Goal: Information Seeking & Learning: Learn about a topic

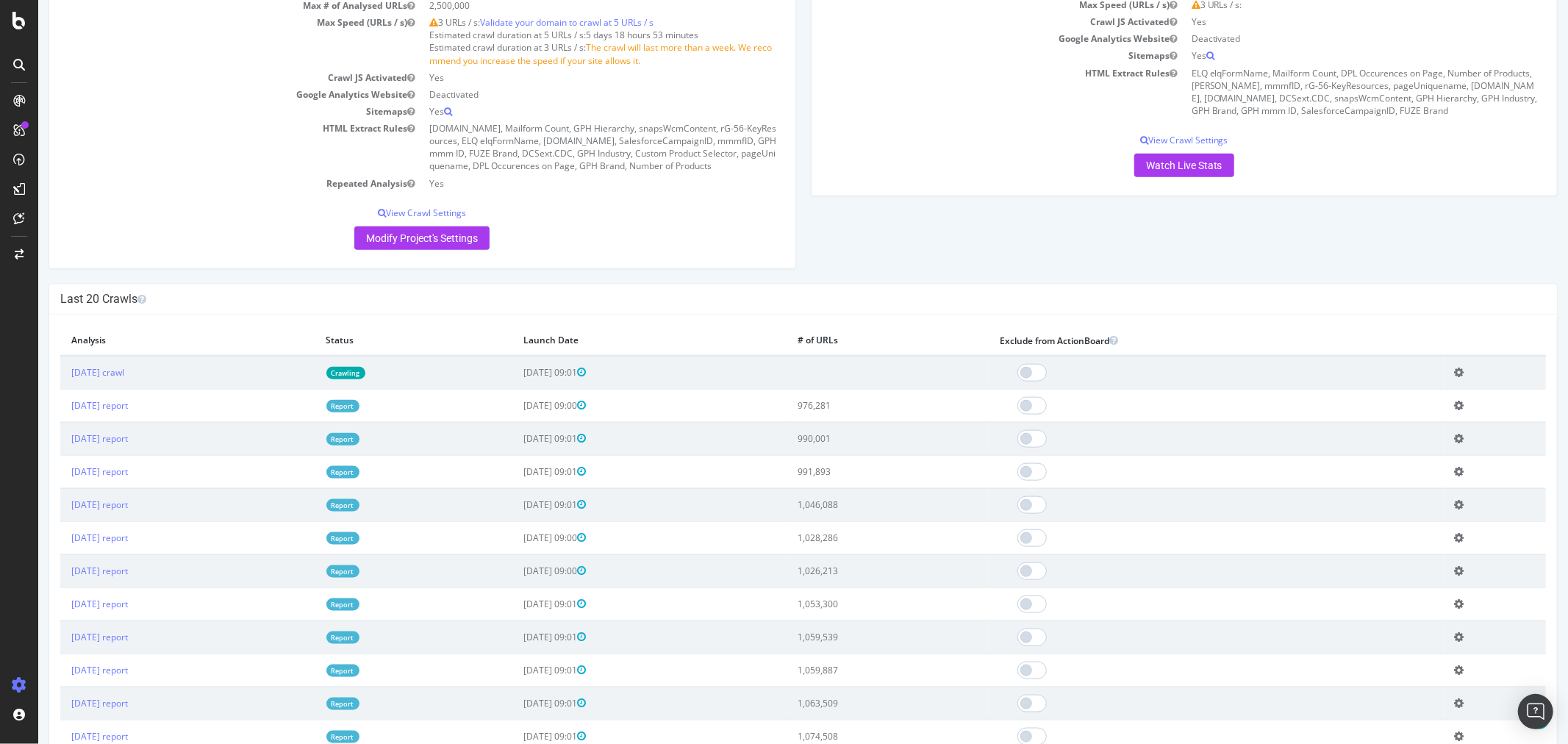
scroll to position [1306, 0]
click at [127, 411] on link "2025 Sep. 21st report" at bounding box center [99, 404] width 57 height 12
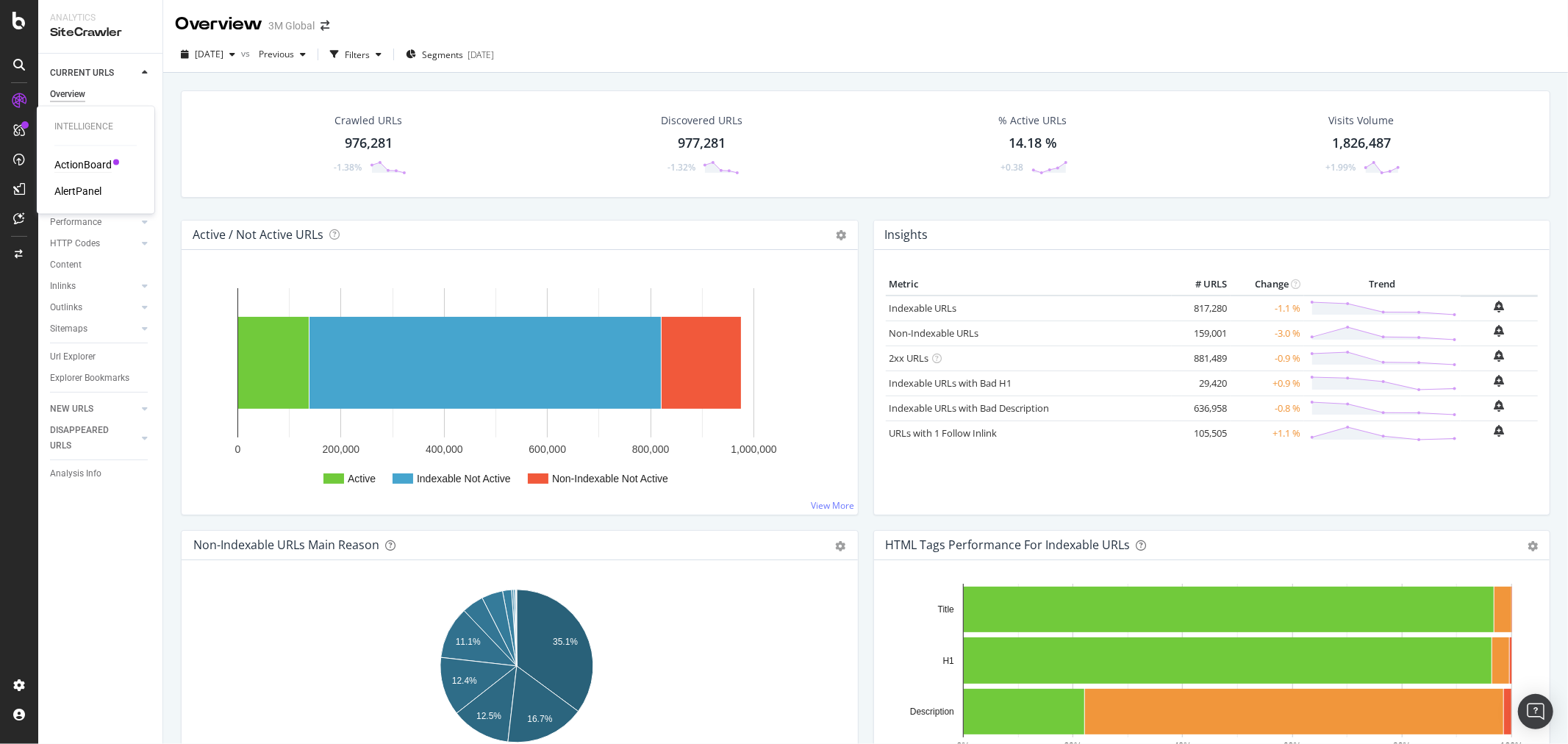
click at [96, 164] on div "ActionBoard" at bounding box center [83, 166] width 58 height 15
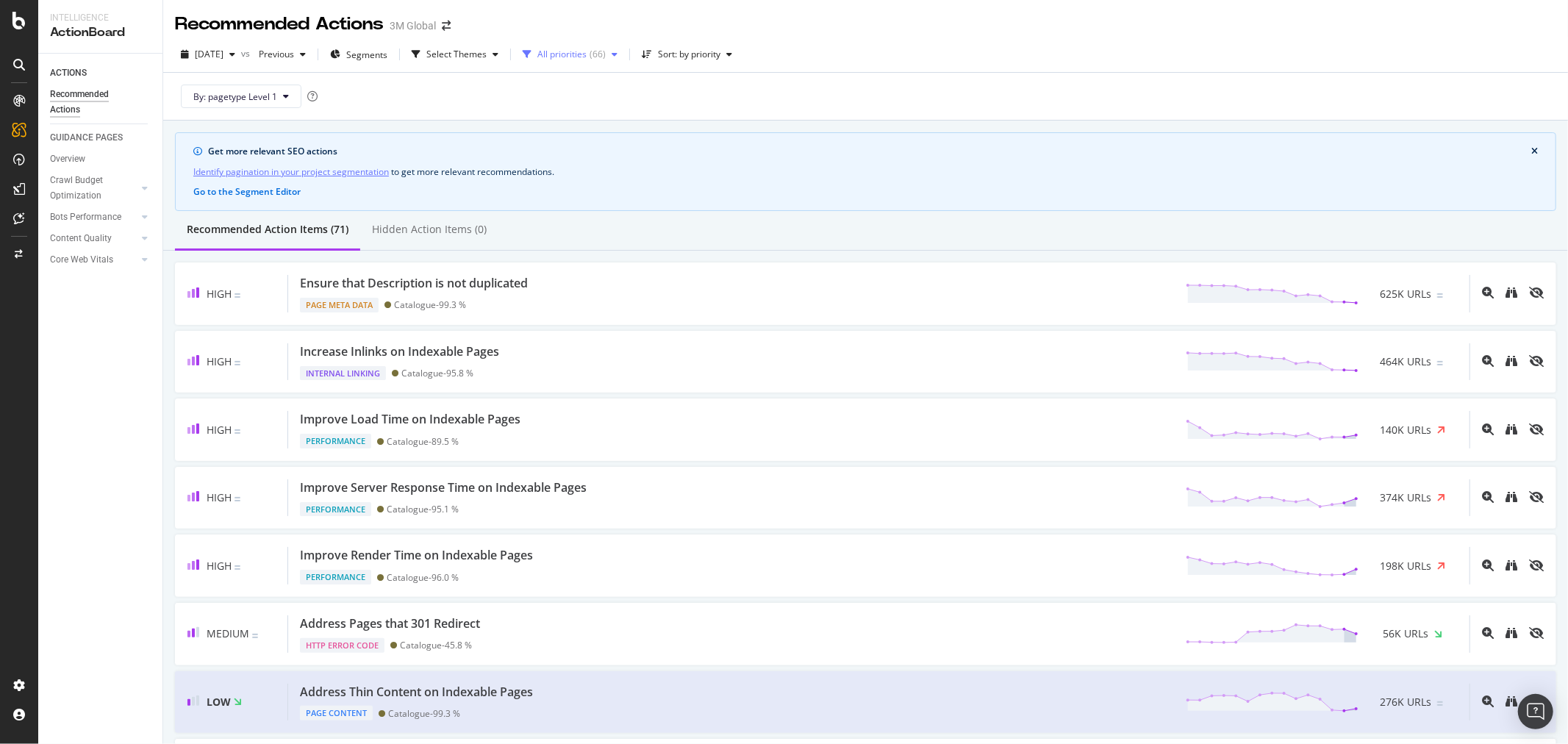
click at [624, 47] on div "All priorities ( 66 )" at bounding box center [570, 54] width 107 height 22
click at [575, 106] on div "High" at bounding box center [584, 108] width 19 height 12
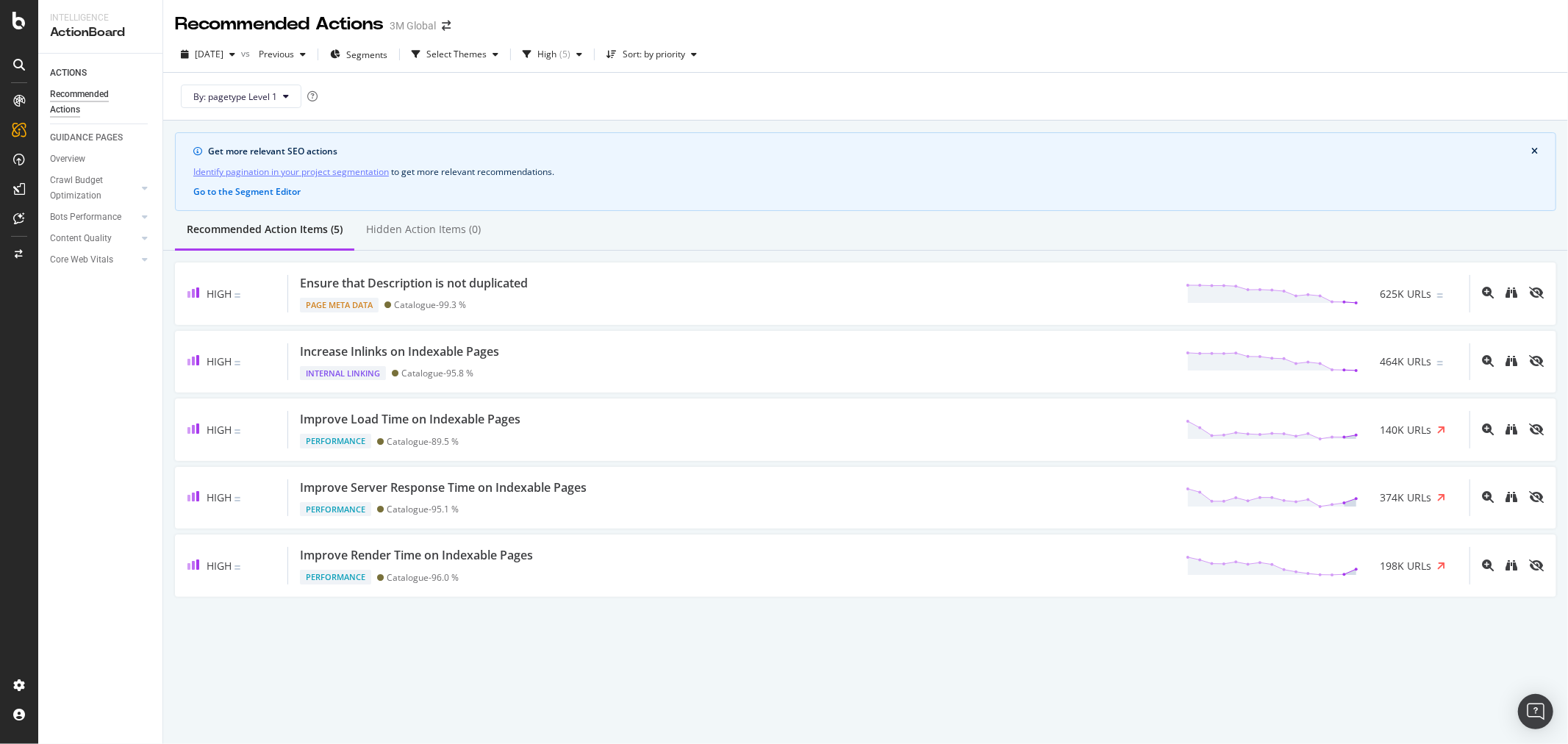
click at [886, 59] on div "2025 Sep. 21st vs Previous Segments Select Themes High ( 5 ) Sort: by priority" at bounding box center [865, 57] width 1405 height 29
click at [388, 52] on span "Segments" at bounding box center [367, 54] width 42 height 12
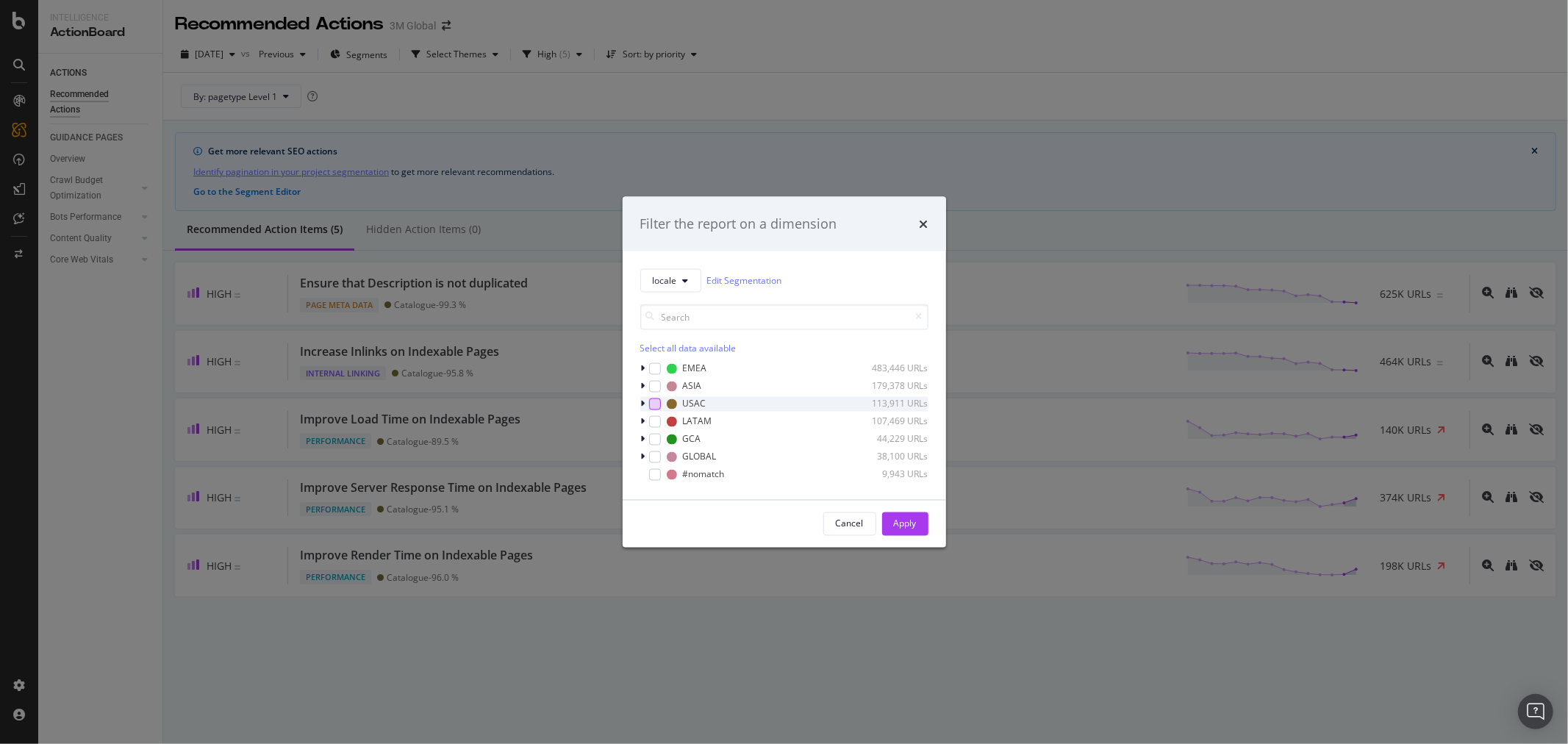
click at [653, 403] on div "modal" at bounding box center [655, 404] width 11 height 11
click at [644, 400] on icon "modal" at bounding box center [643, 403] width 5 height 8
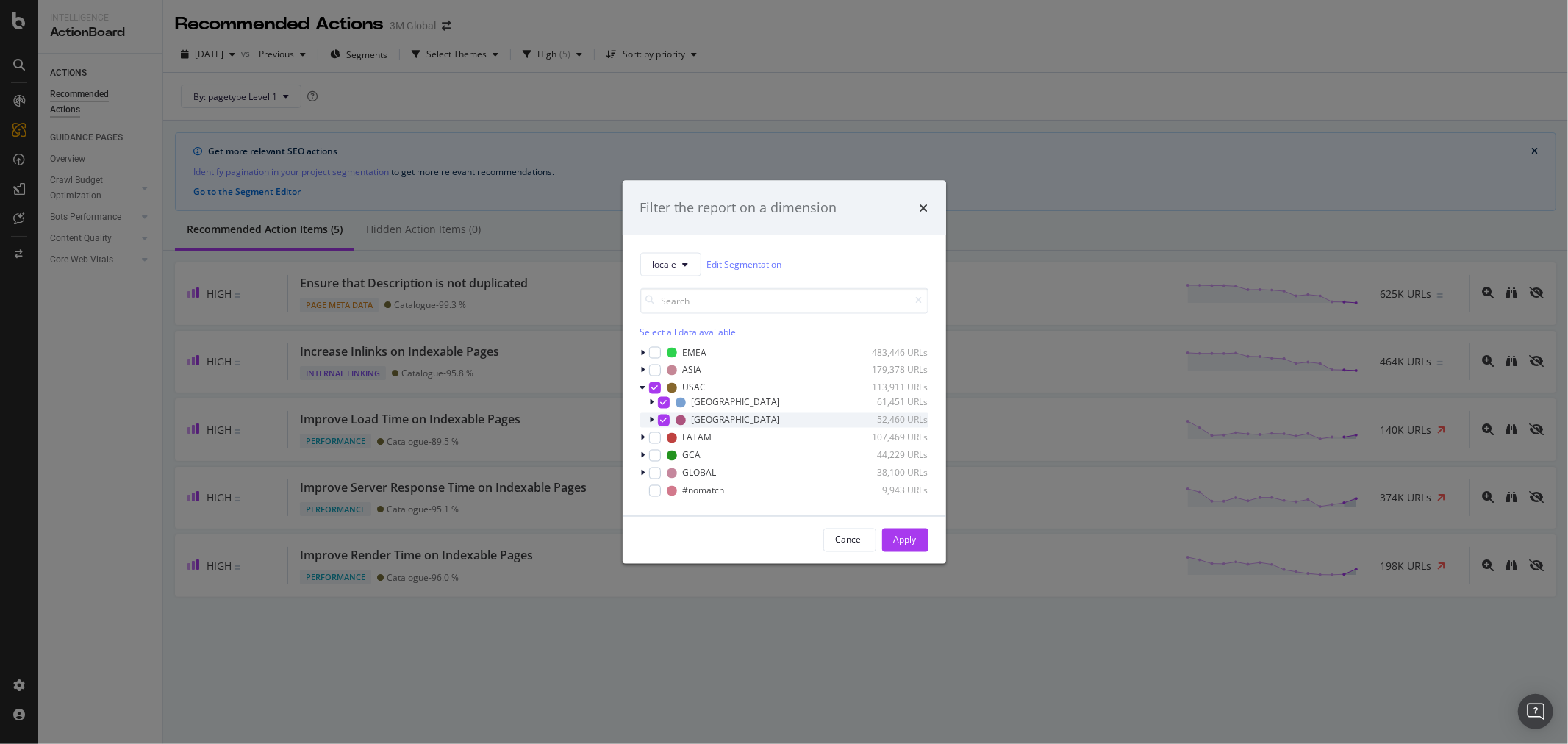
click at [652, 420] on icon "modal" at bounding box center [652, 419] width 5 height 8
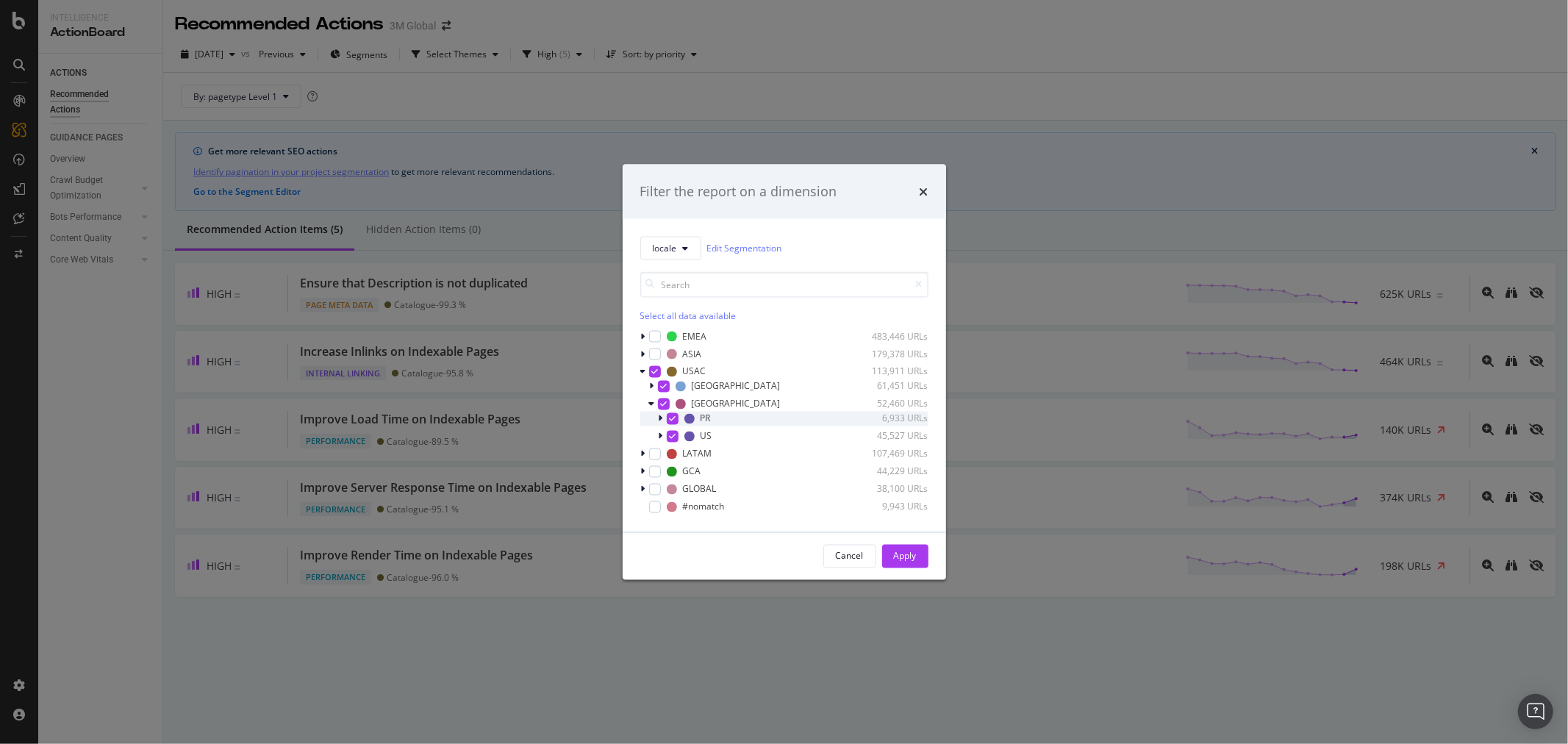
click at [667, 413] on div "modal" at bounding box center [673, 418] width 11 height 11
click at [909, 557] on div "Apply" at bounding box center [906, 555] width 23 height 12
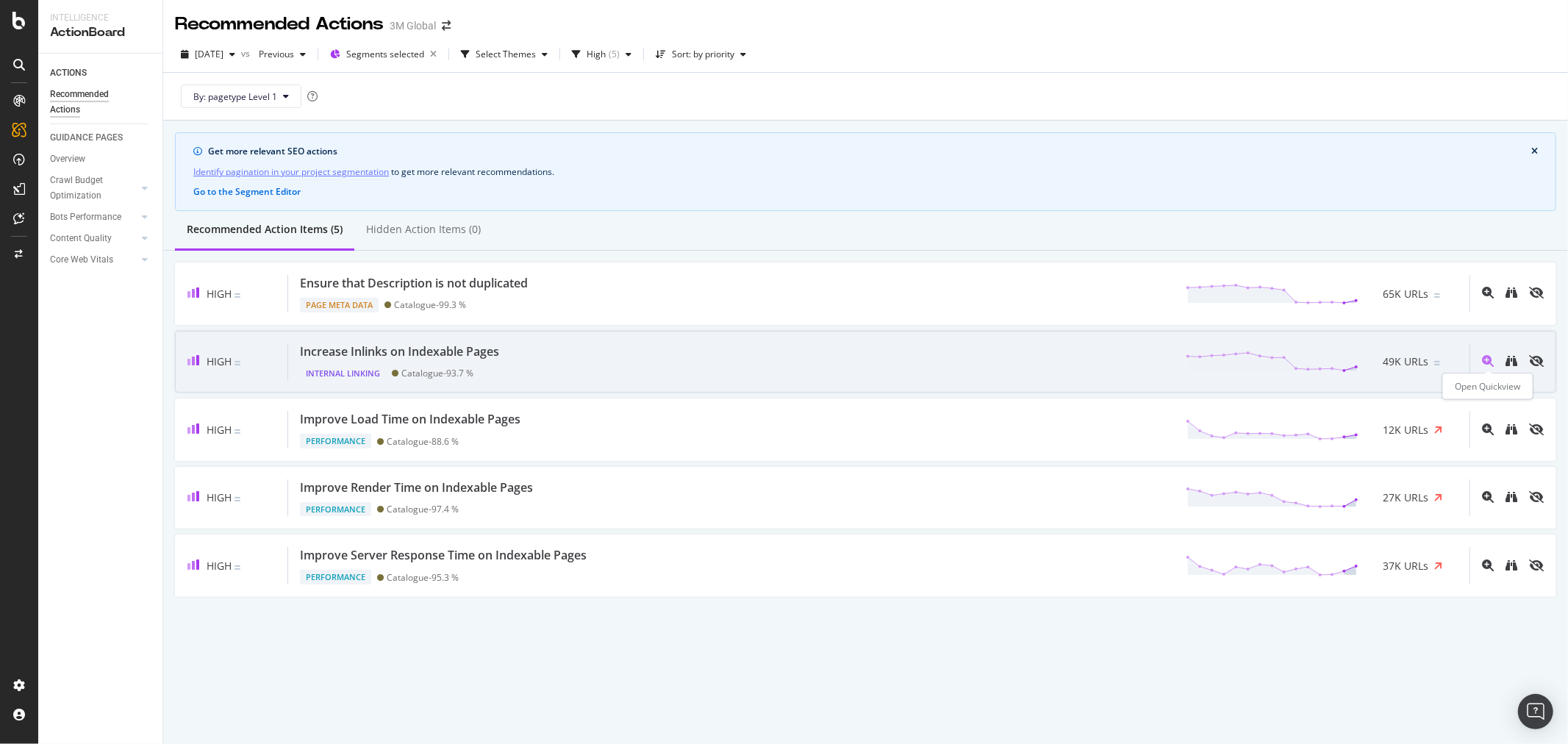
click at [1487, 362] on icon "magnifying-glass-plus" at bounding box center [1488, 360] width 11 height 11
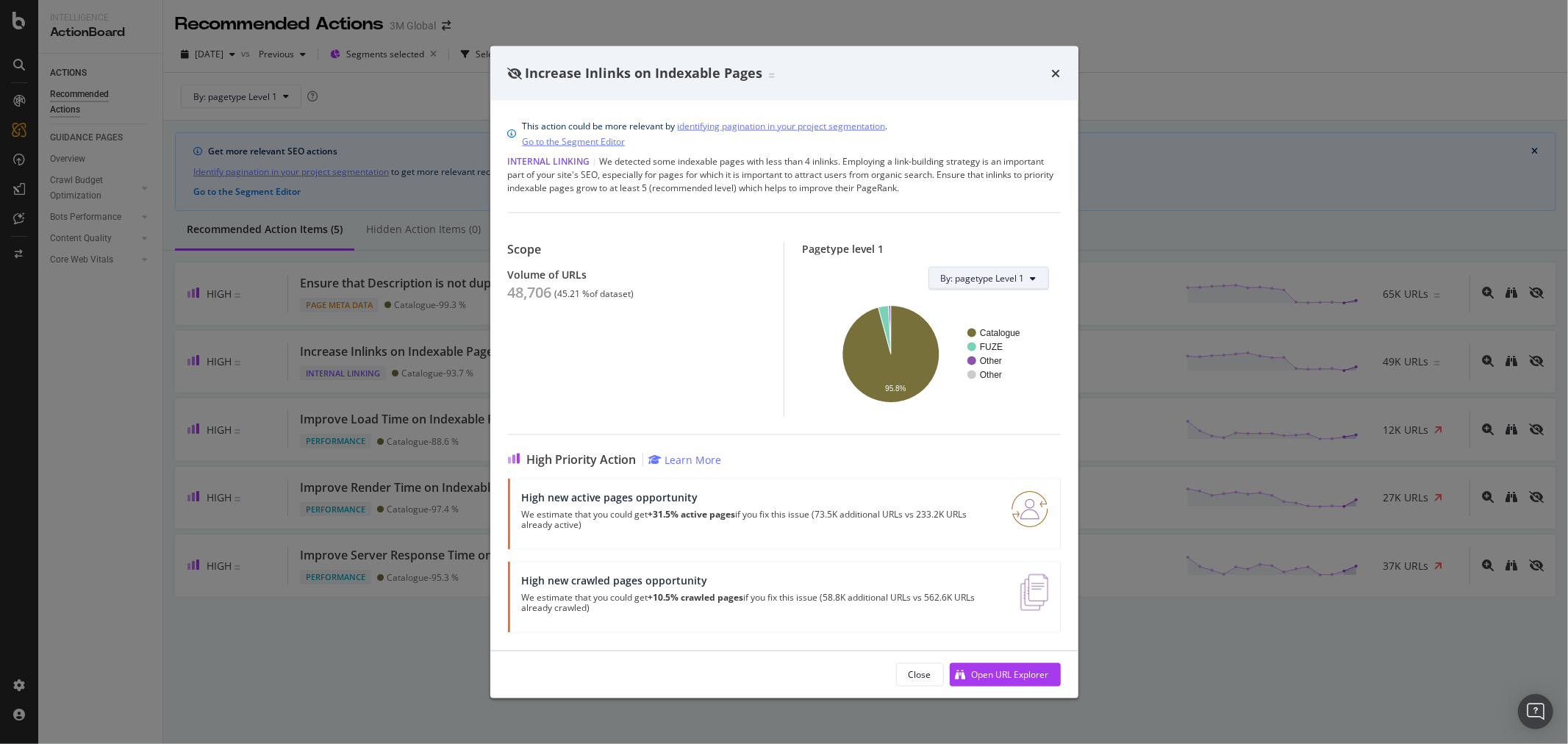
click at [1035, 275] on icon "modal" at bounding box center [1034, 277] width 6 height 8
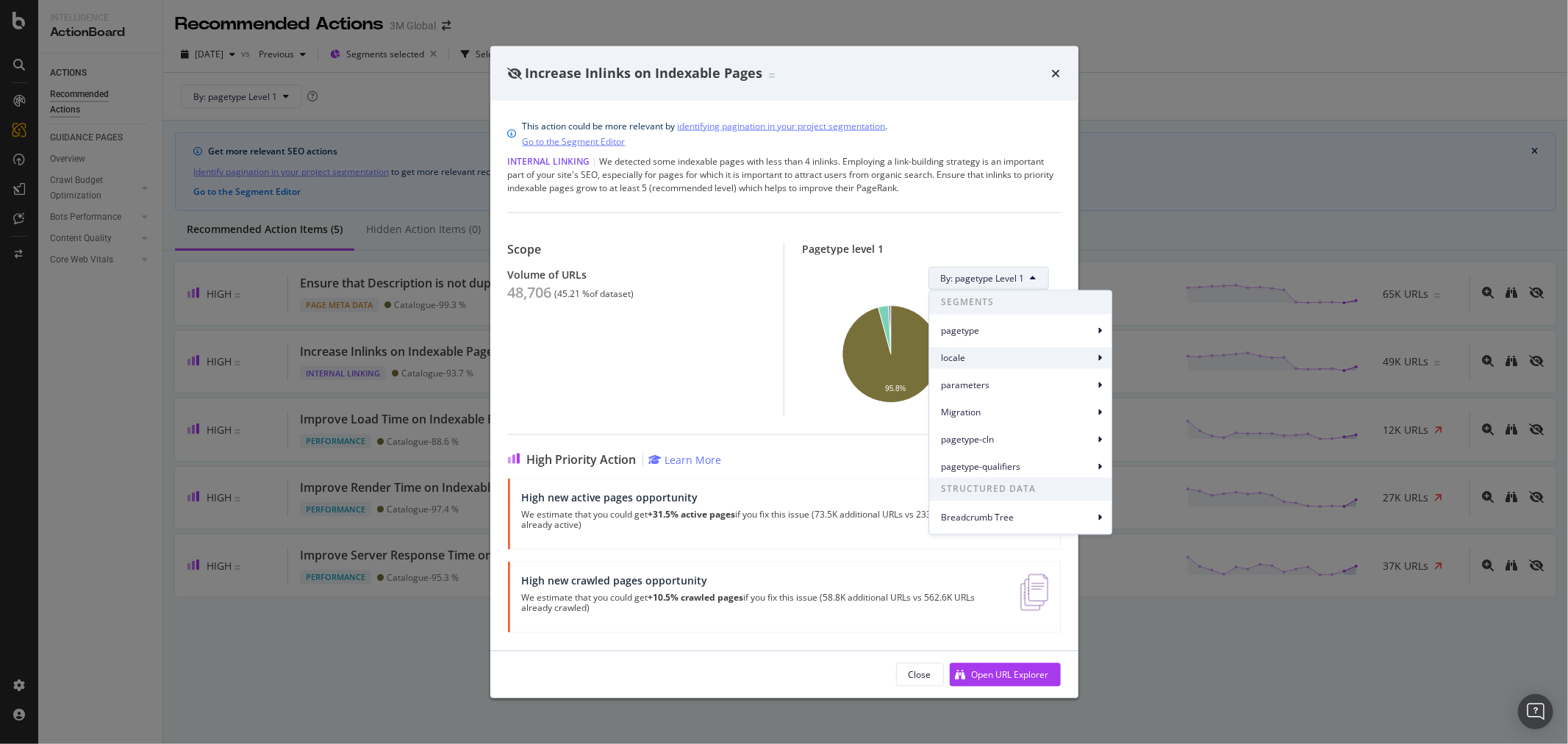
click at [1076, 358] on span "locale" at bounding box center [1018, 358] width 153 height 13
click at [1147, 363] on span "locale Level 1" at bounding box center [1158, 365] width 55 height 13
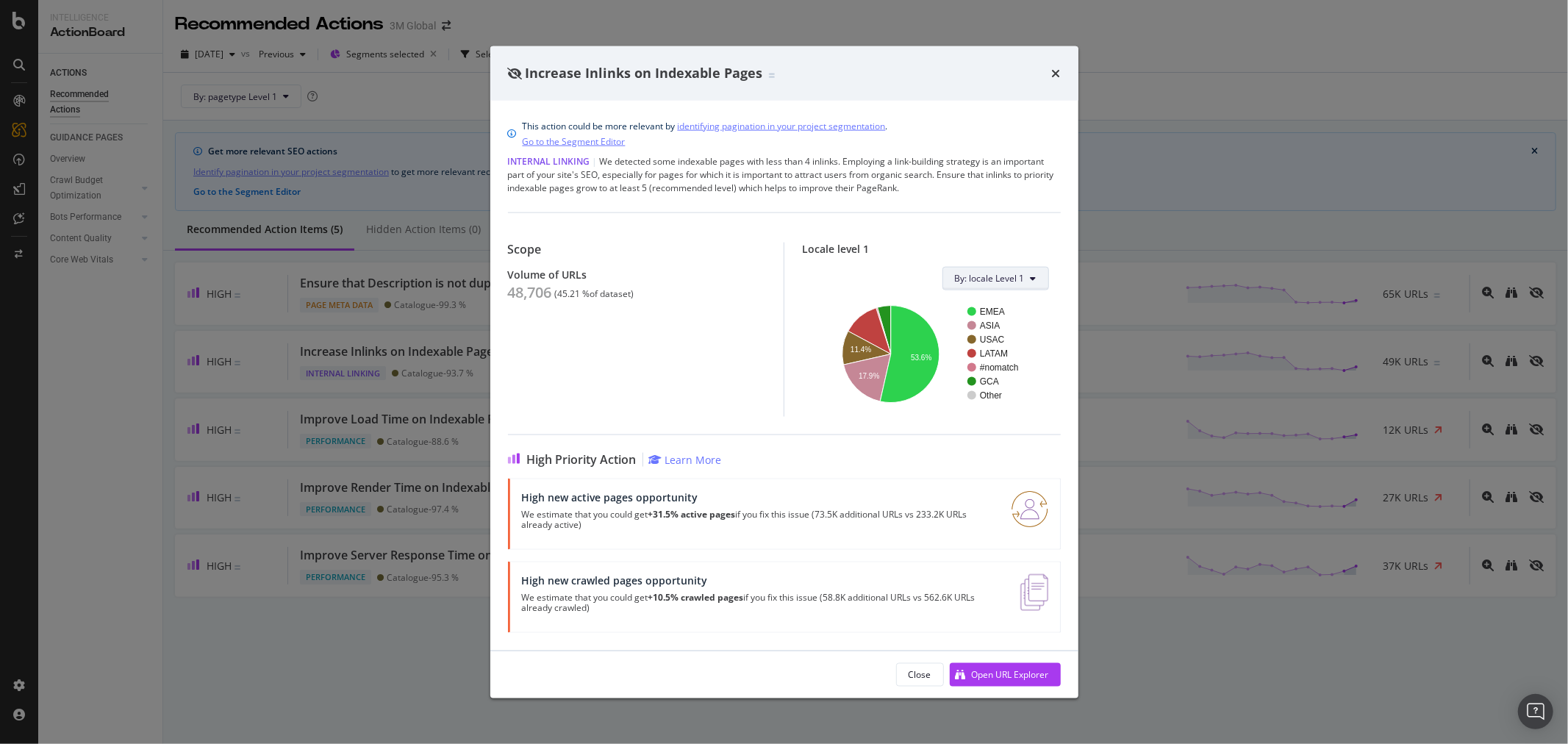
click at [1025, 282] on button "By: locale Level 1" at bounding box center [995, 277] width 107 height 24
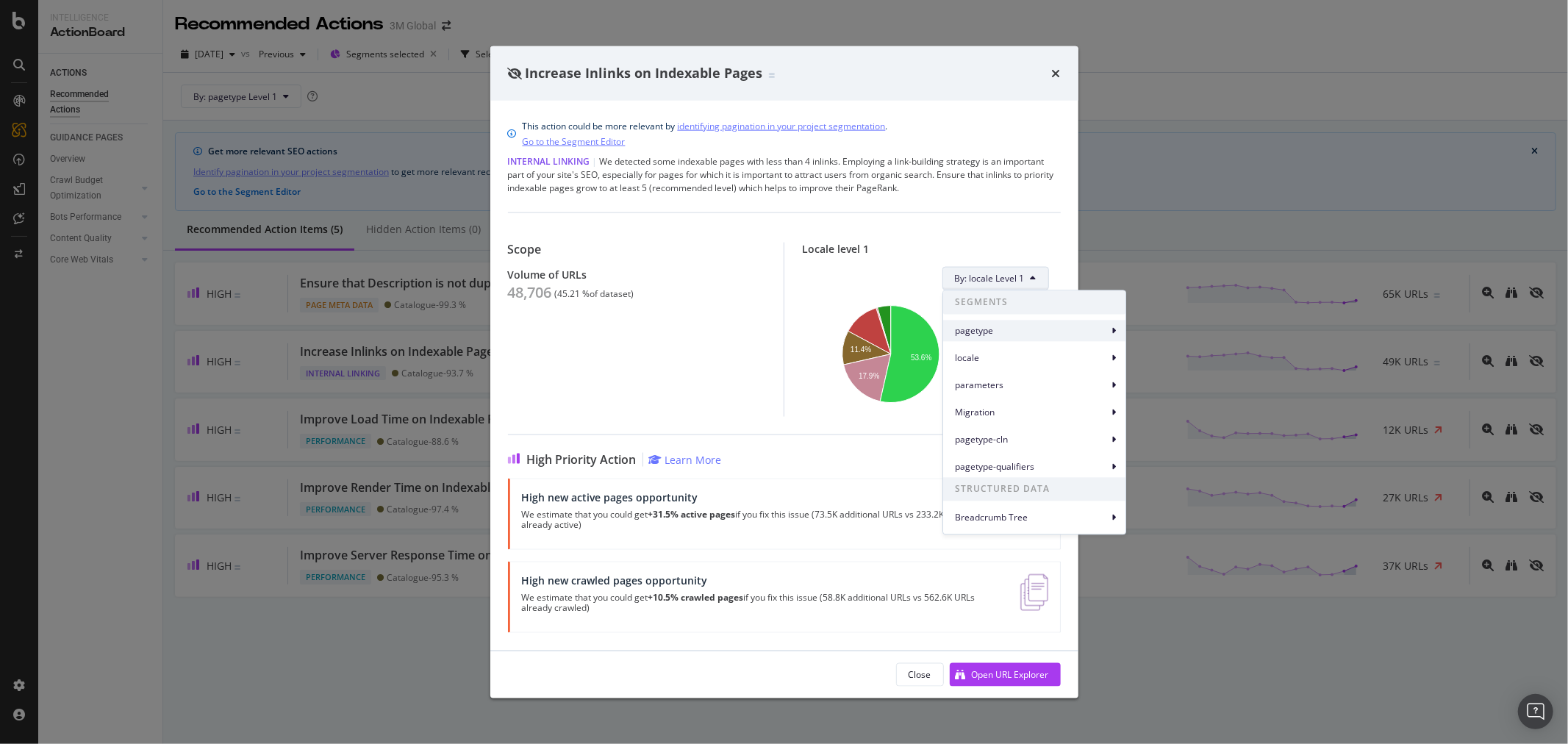
click at [1016, 327] on span "pagetype" at bounding box center [1031, 331] width 153 height 13
click at [1163, 339] on span "pagetype Level 1" at bounding box center [1178, 338] width 69 height 13
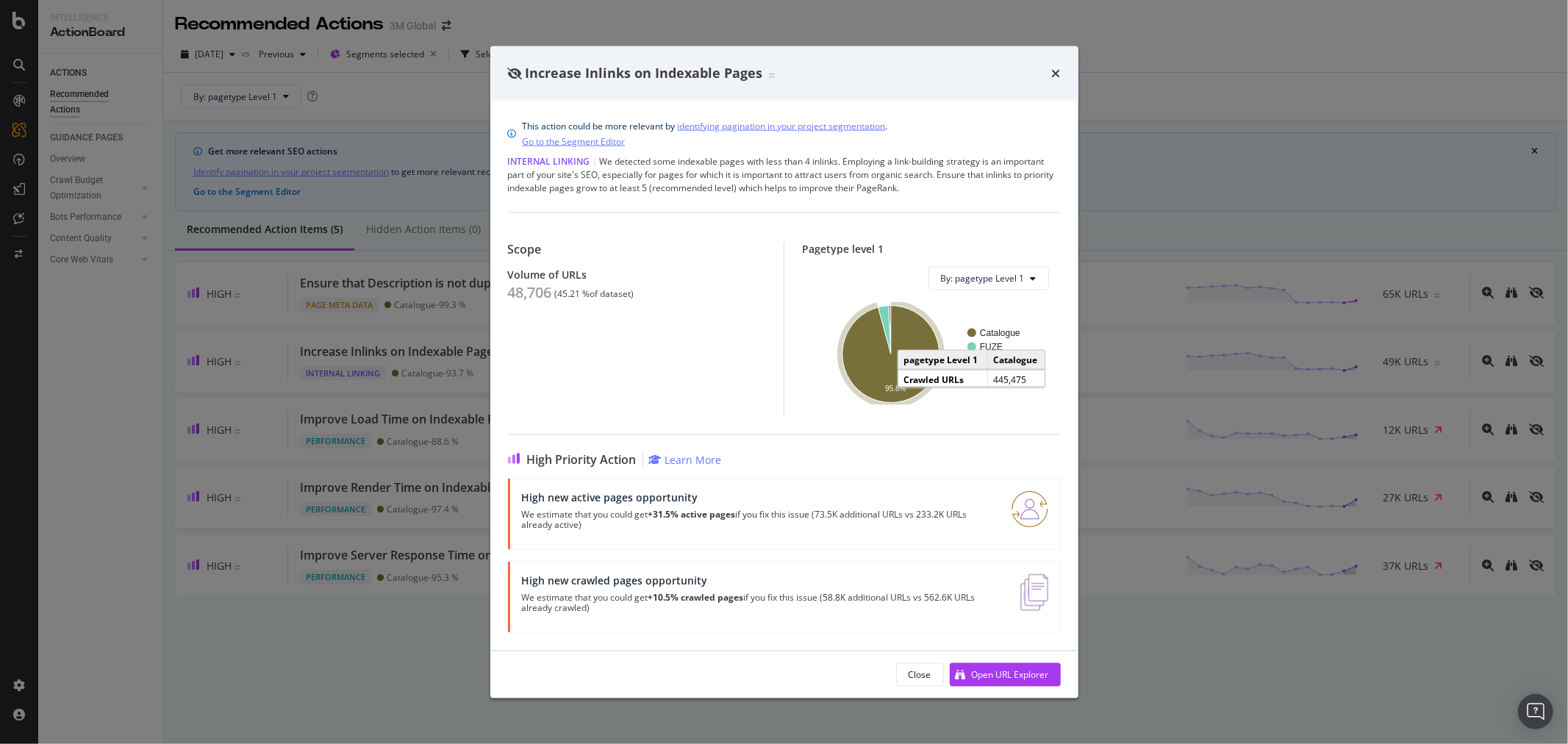
click at [928, 328] on icon "A chart." at bounding box center [891, 353] width 97 height 97
click at [1056, 70] on icon "times" at bounding box center [1056, 73] width 8 height 11
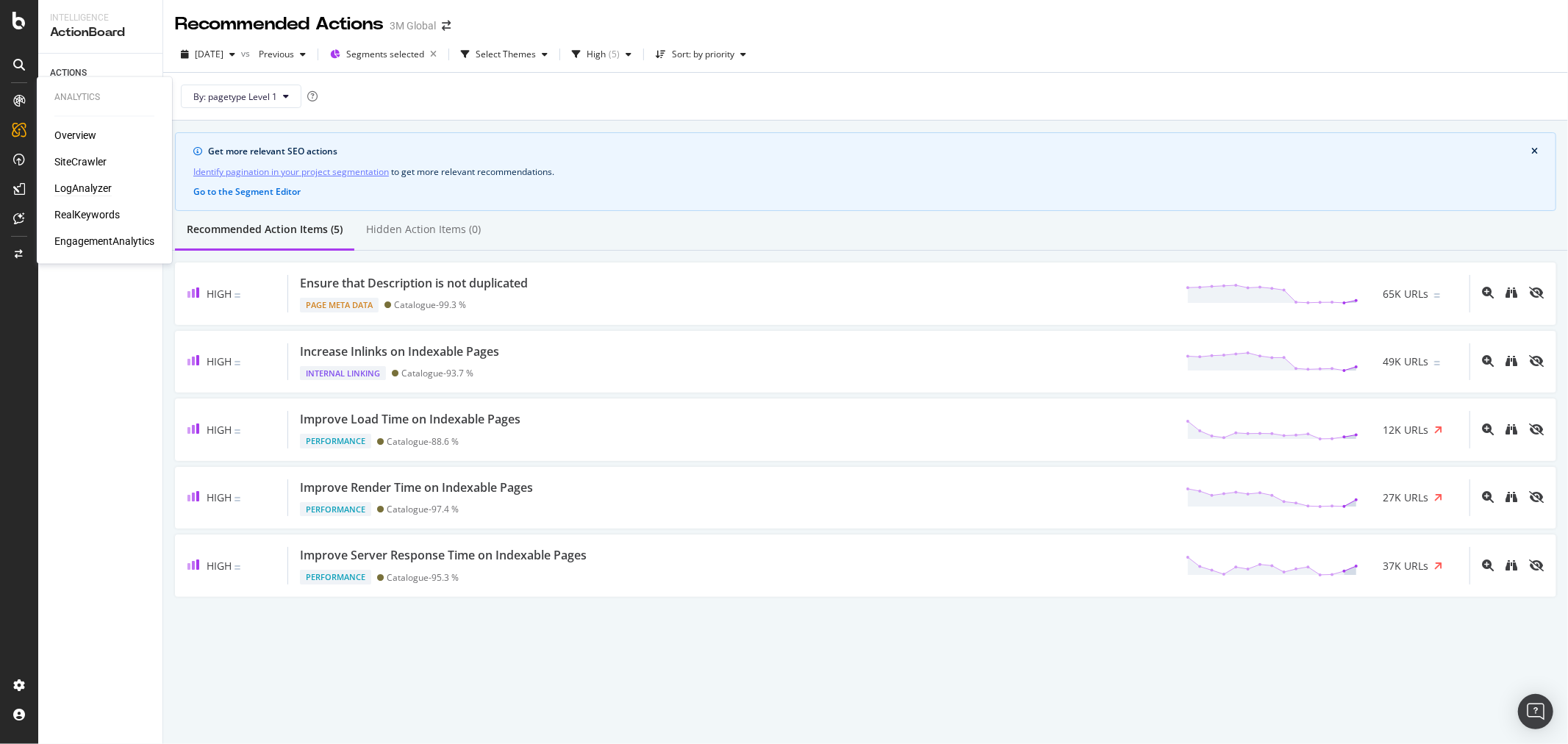
click at [105, 189] on div "LogAnalyzer" at bounding box center [83, 190] width 58 height 15
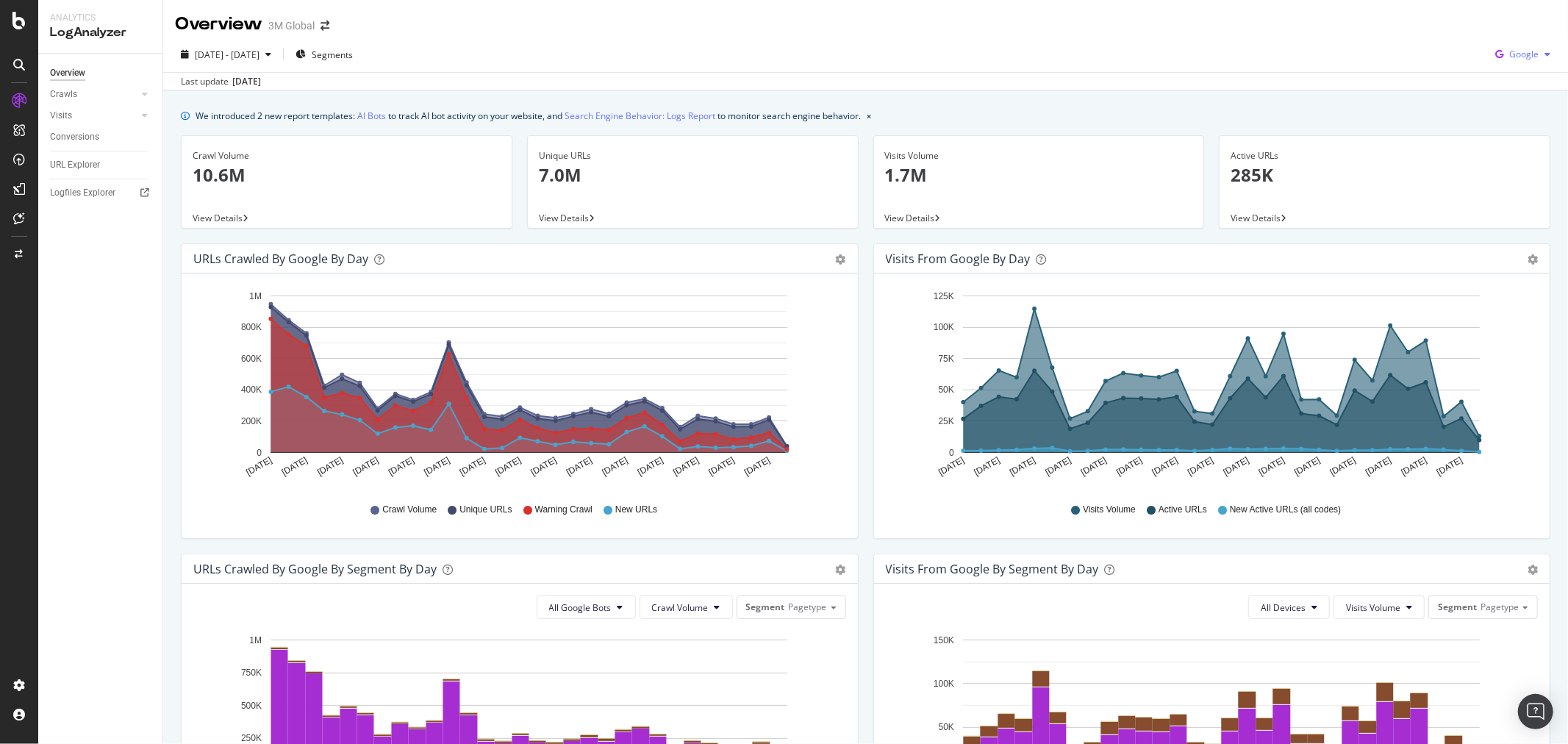
click at [1531, 48] on div "Google" at bounding box center [1523, 54] width 67 height 22
click at [1511, 164] on span "OpenAI" at bounding box center [1524, 165] width 55 height 13
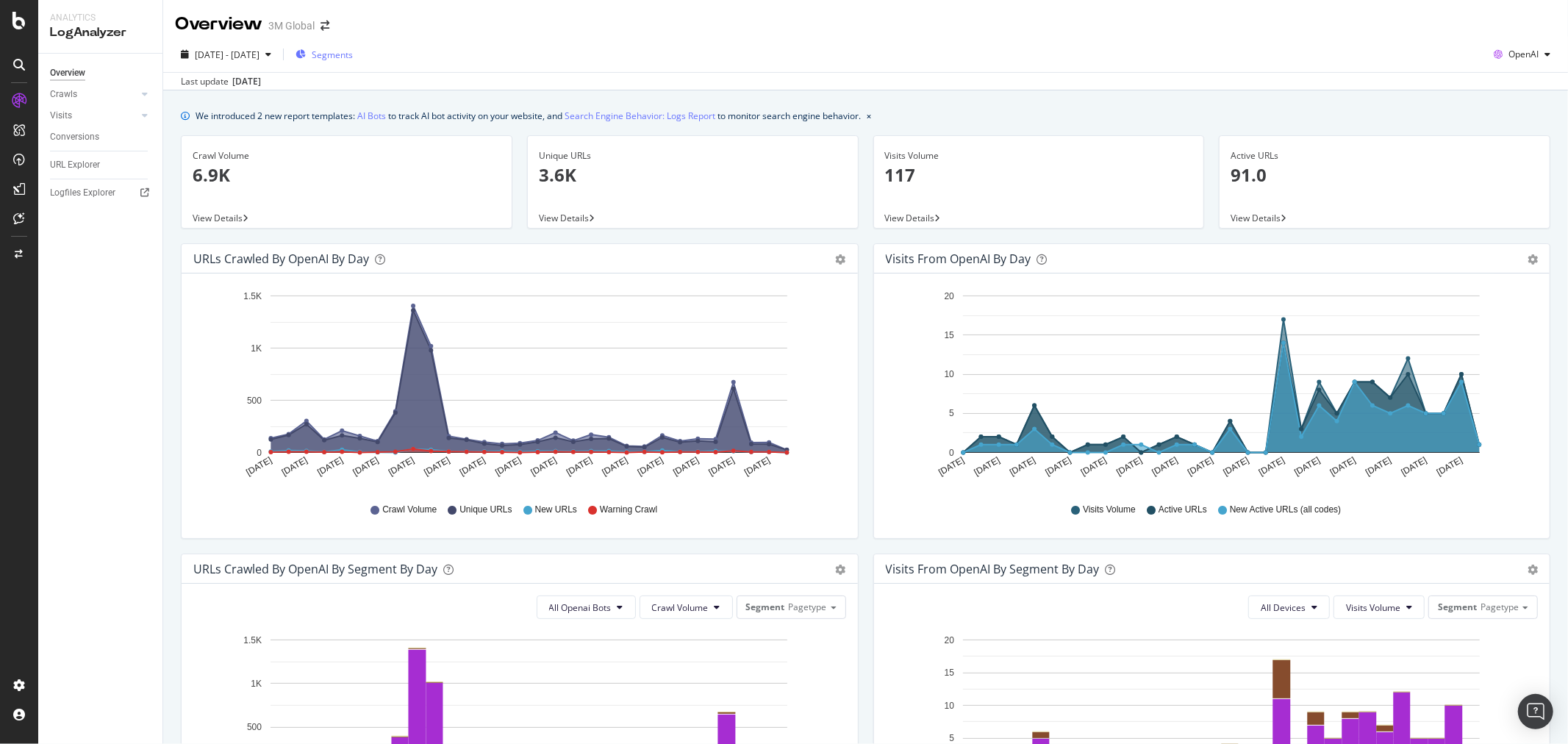
click at [353, 47] on div "Segments" at bounding box center [324, 54] width 58 height 22
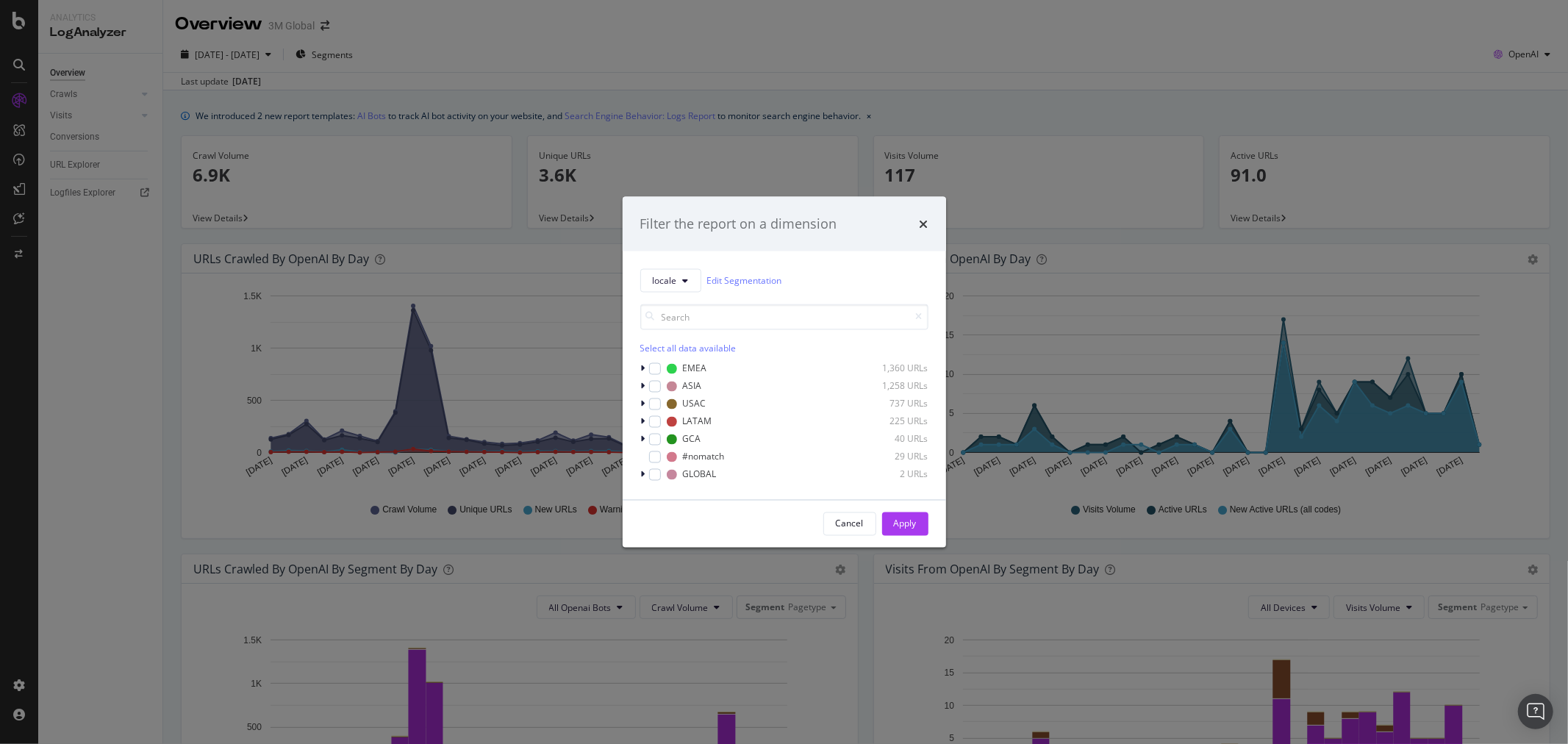
click at [647, 58] on div "Filter the report on a dimension locale Edit Segmentation Select all data avail…" at bounding box center [784, 372] width 1568 height 744
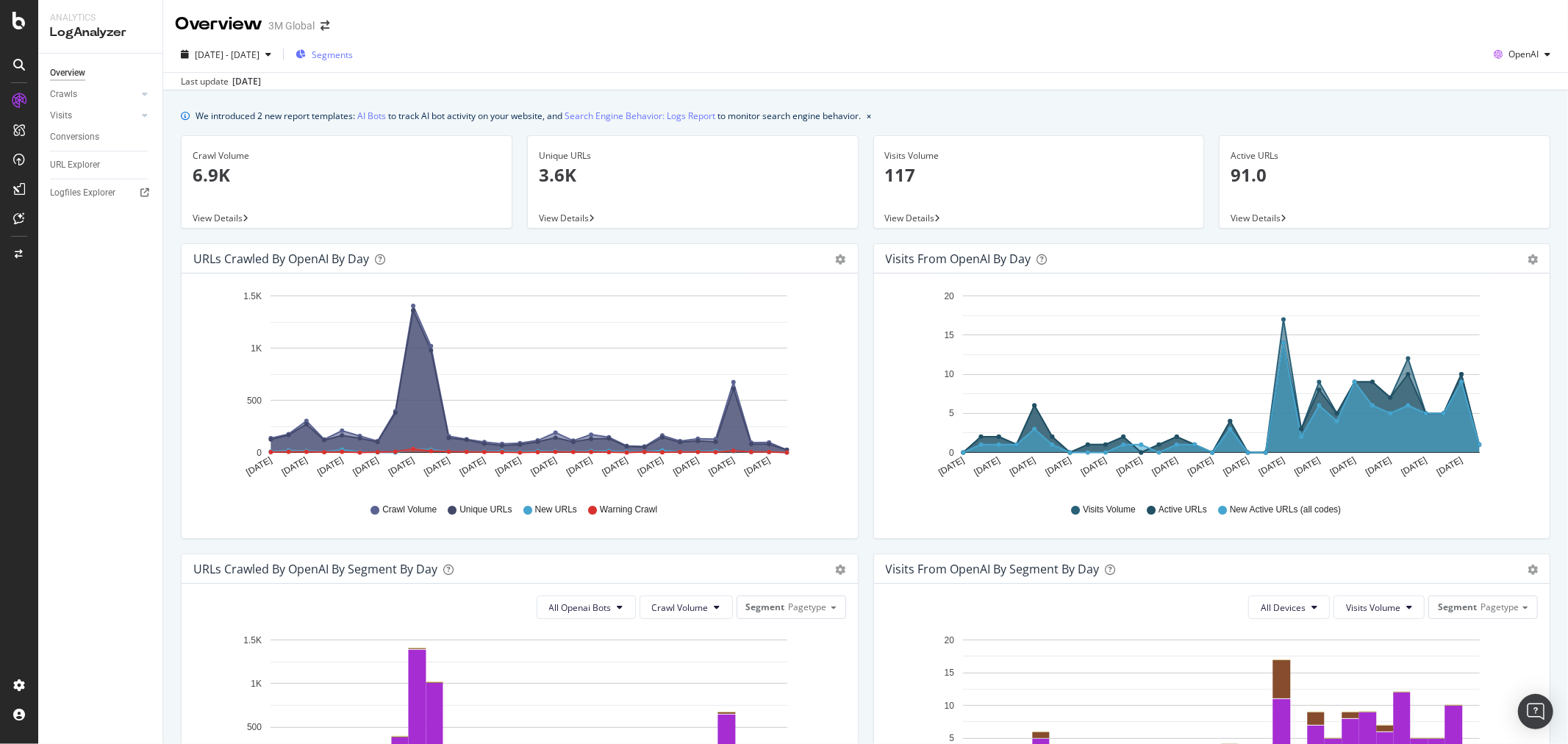
click at [353, 54] on span "Segments" at bounding box center [332, 54] width 42 height 12
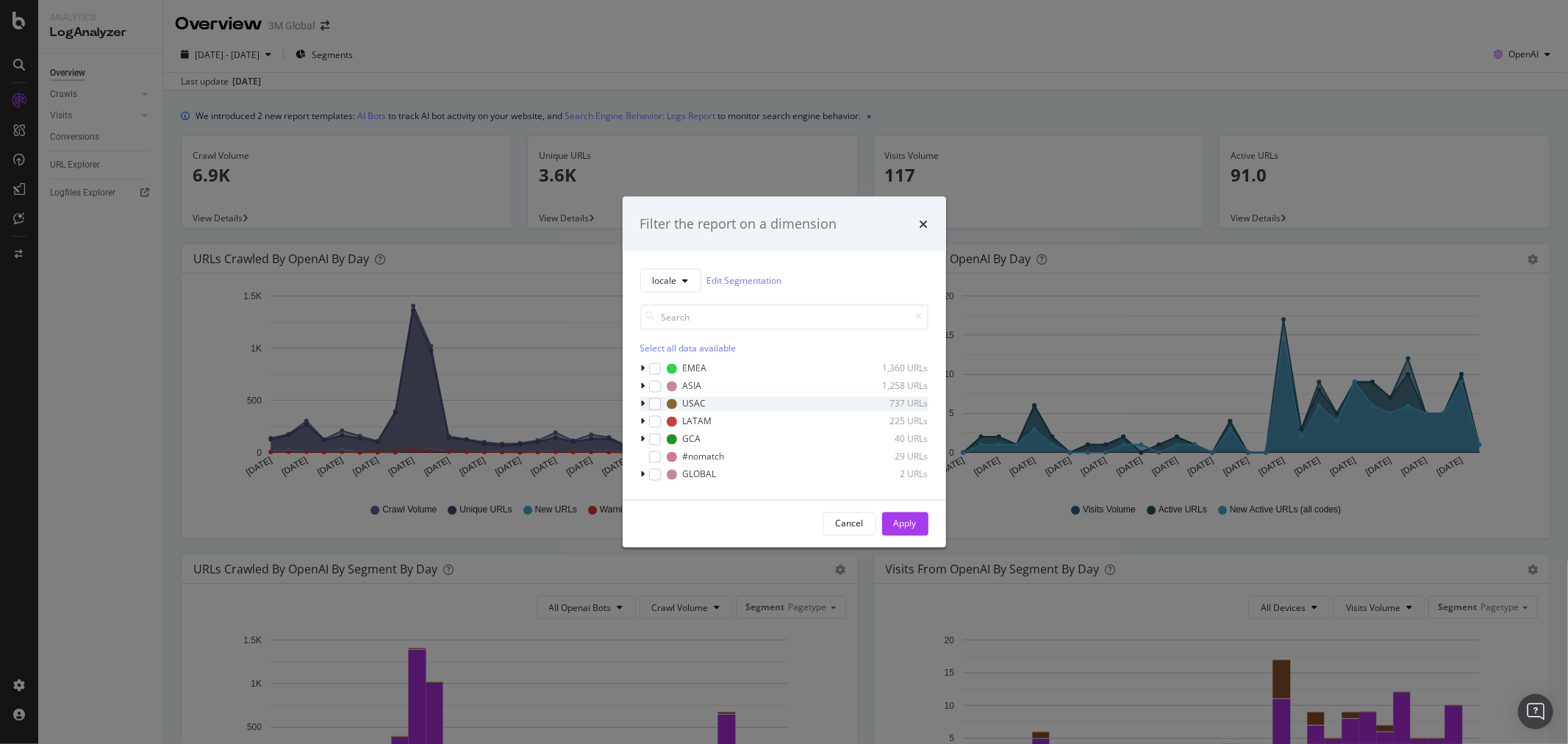
click at [644, 401] on icon "modal" at bounding box center [643, 403] width 5 height 8
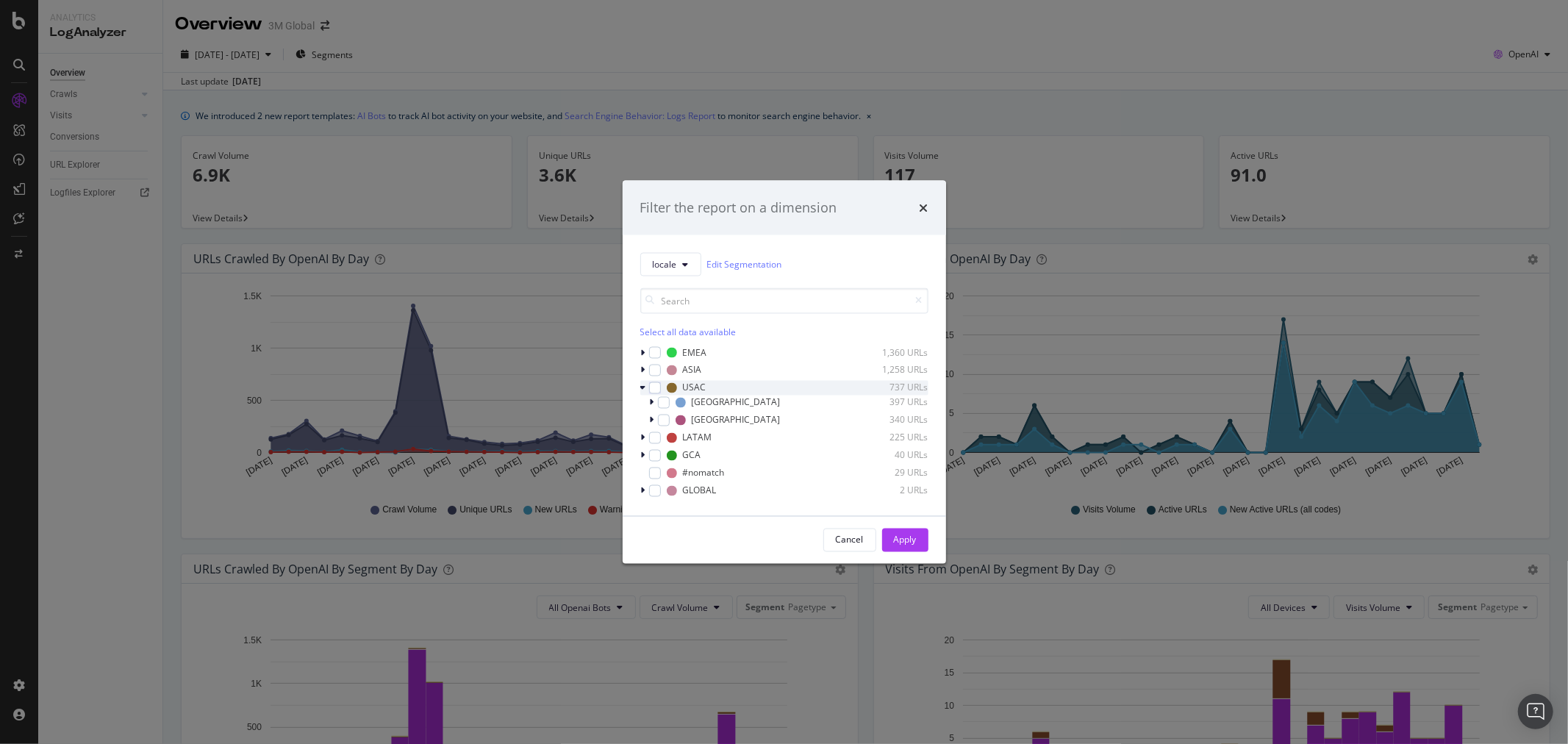
click at [642, 385] on icon "modal" at bounding box center [643, 387] width 6 height 8
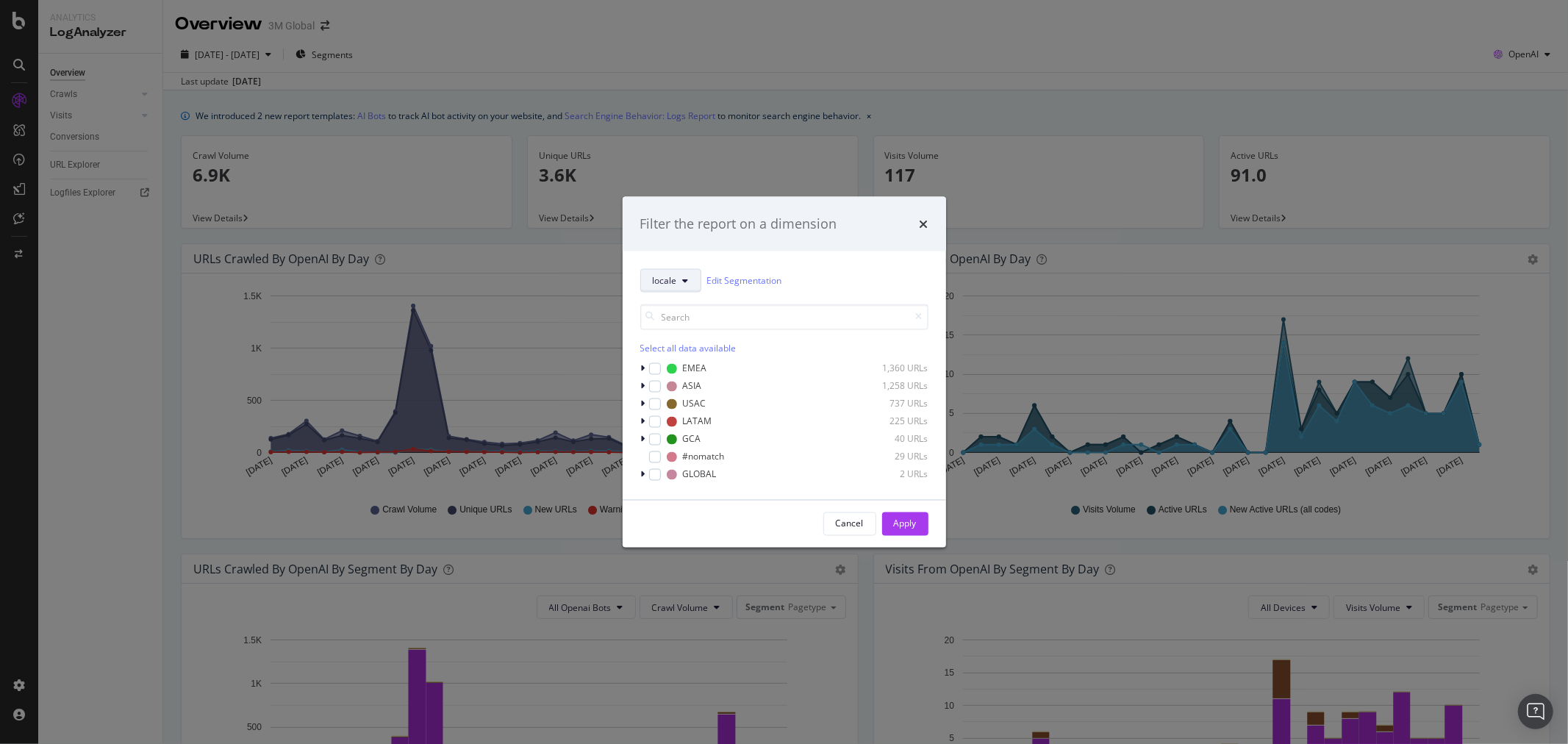
click at [689, 277] on button "locale" at bounding box center [671, 279] width 61 height 24
click at [695, 493] on span "host" at bounding box center [692, 496] width 79 height 13
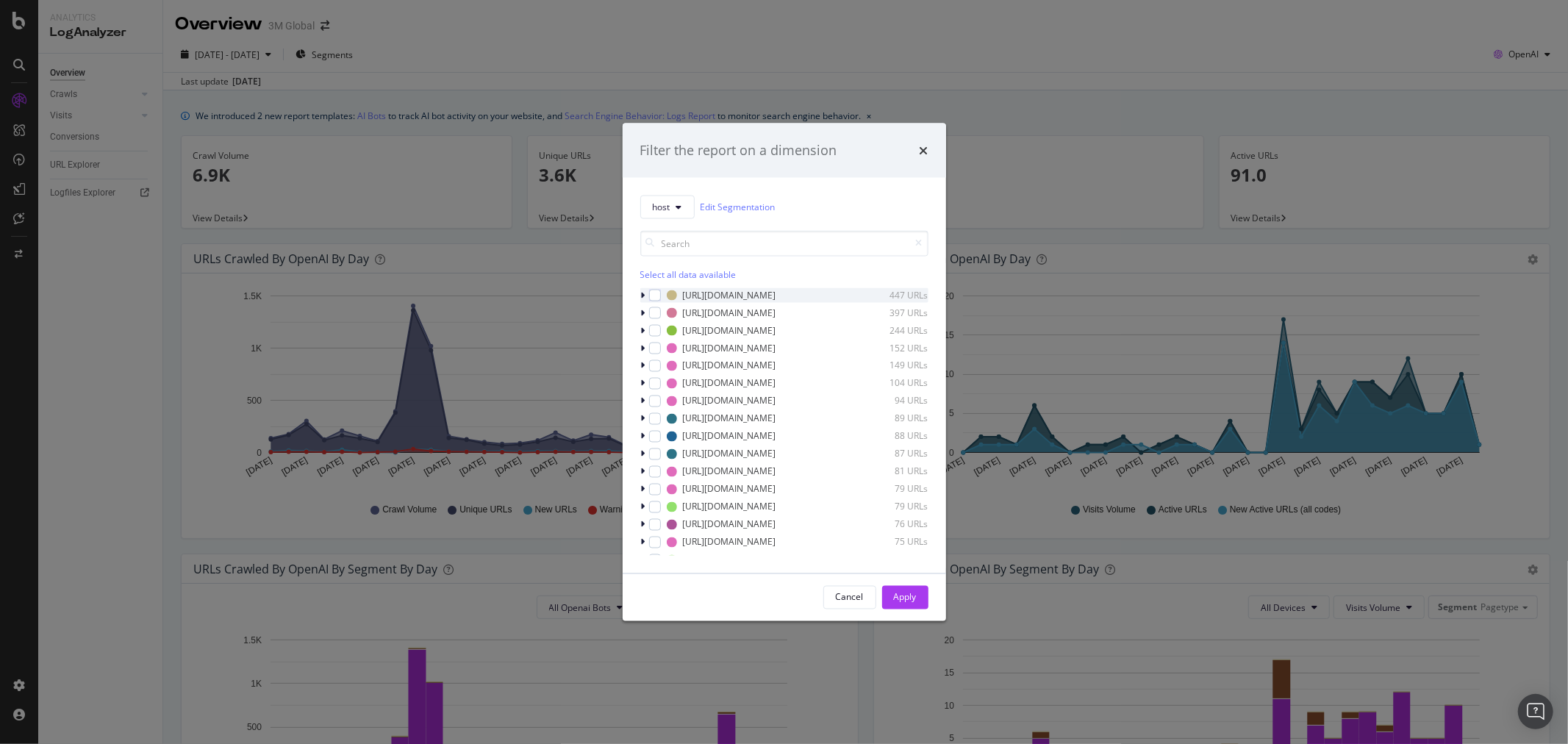
click at [643, 295] on icon "modal" at bounding box center [643, 294] width 5 height 8
click at [658, 296] on div "modal" at bounding box center [655, 294] width 11 height 11
click at [912, 595] on div "Apply" at bounding box center [906, 597] width 23 height 12
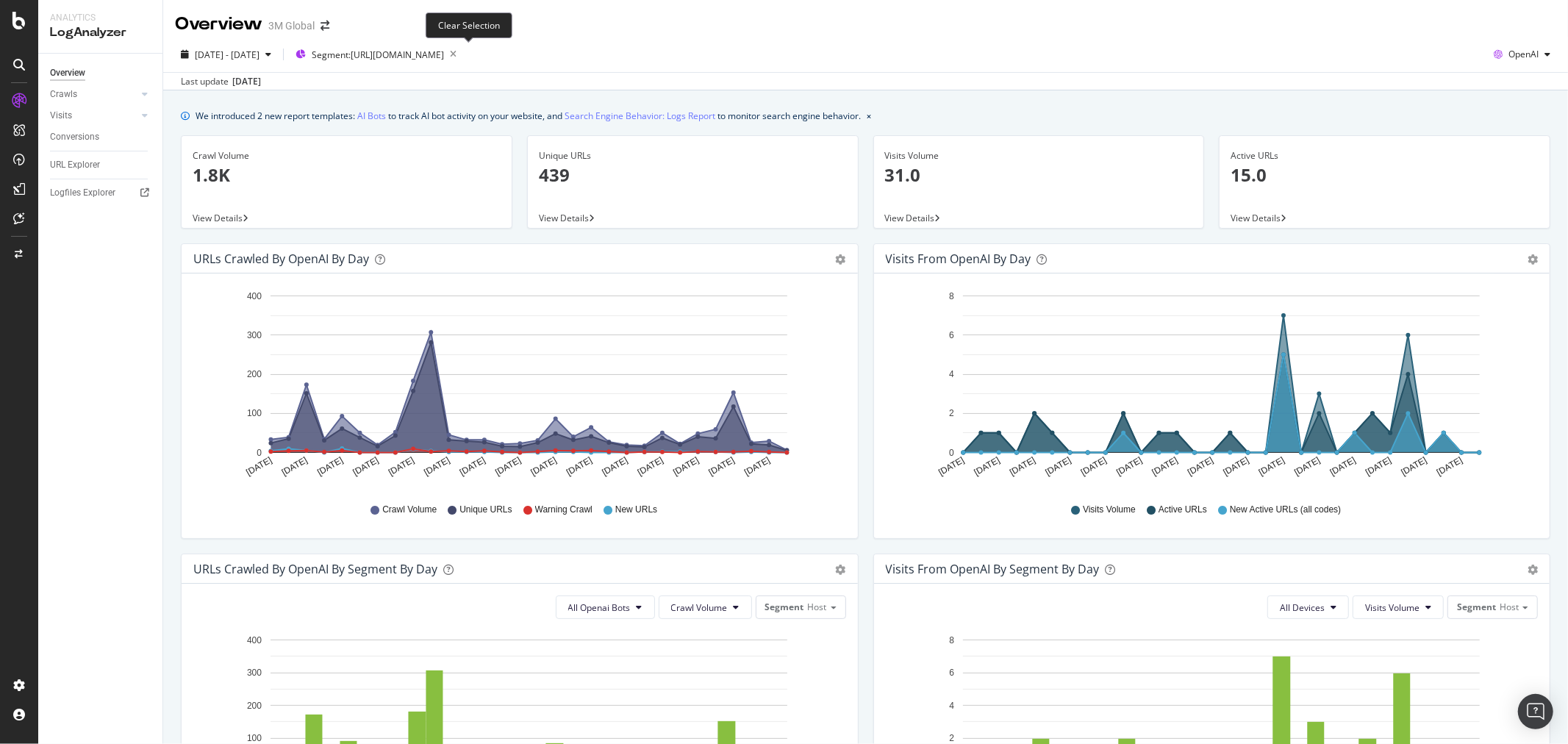
click at [462, 57] on icon "button" at bounding box center [453, 55] width 18 height 21
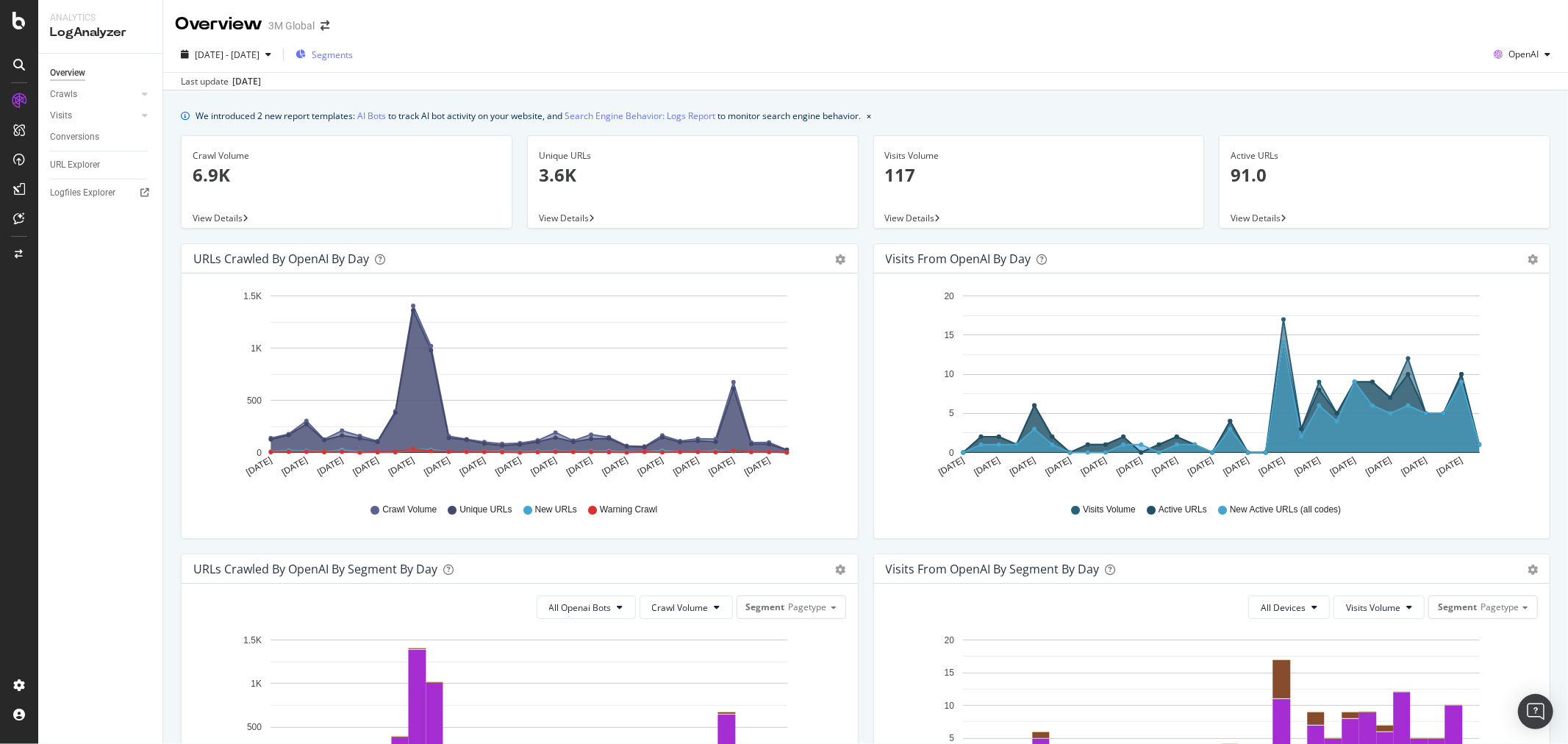
click at [353, 55] on span "Segments" at bounding box center [332, 54] width 42 height 12
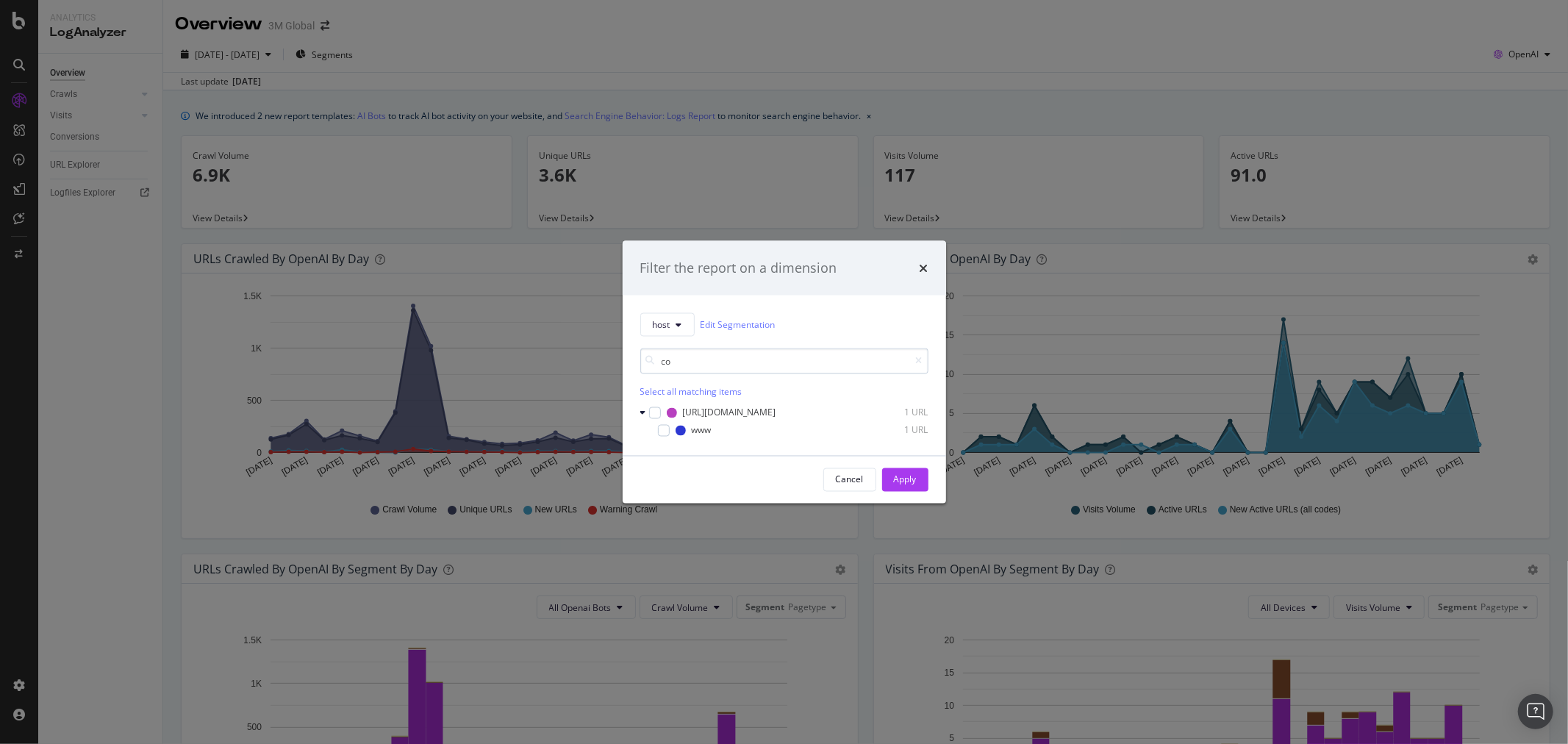
type input "c"
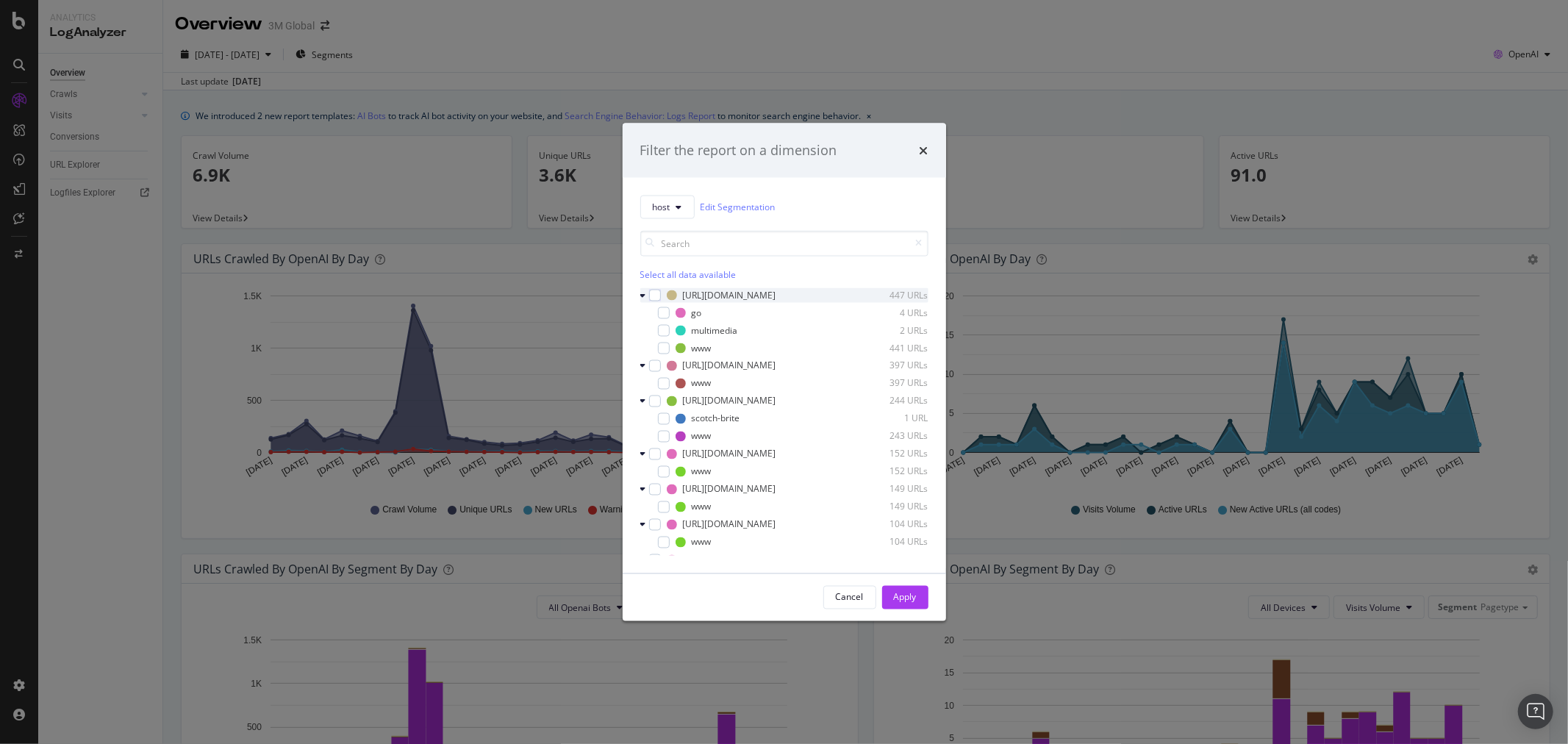
click at [642, 291] on icon "modal" at bounding box center [643, 294] width 6 height 8
click at [709, 236] on input "modal" at bounding box center [785, 242] width 289 height 25
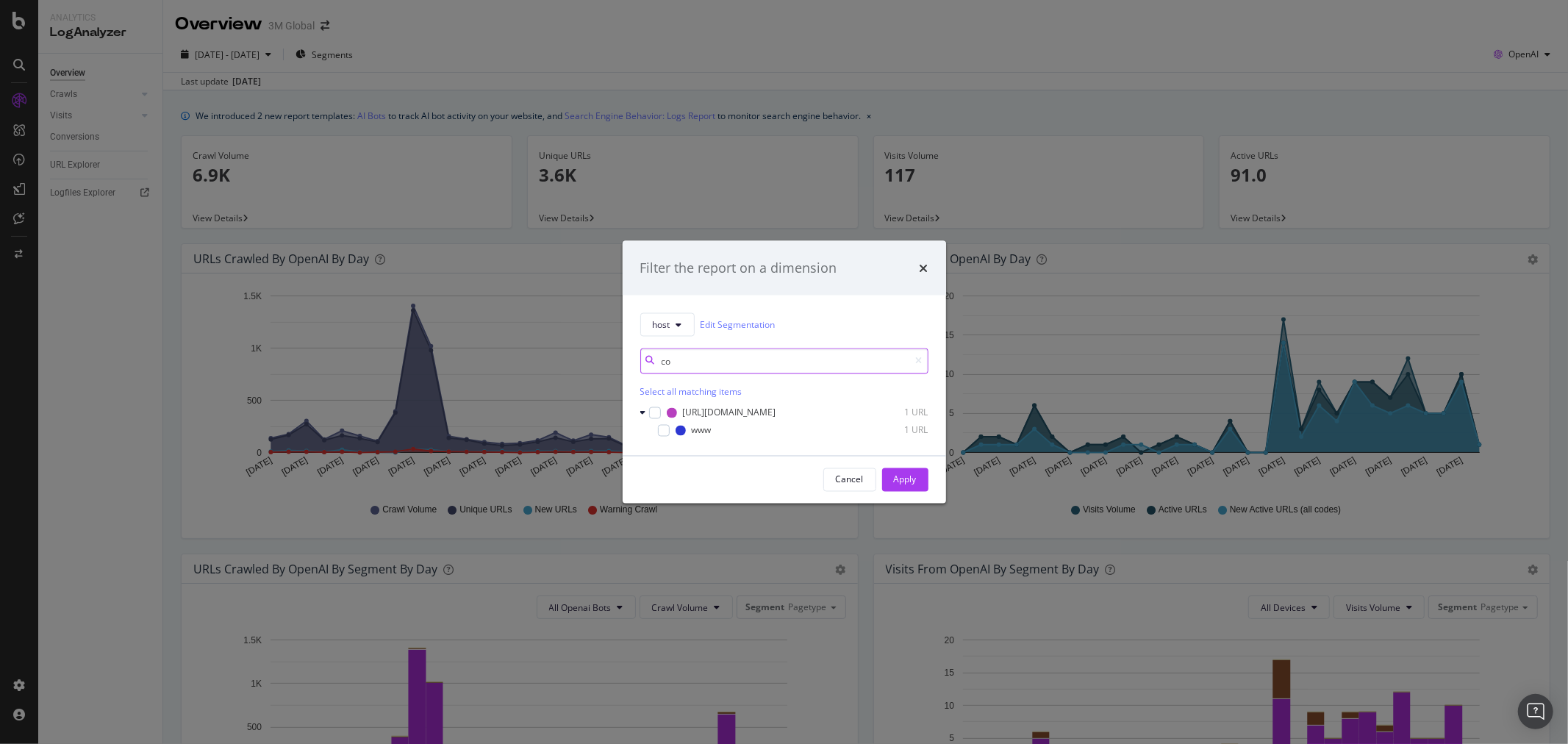
type input "c"
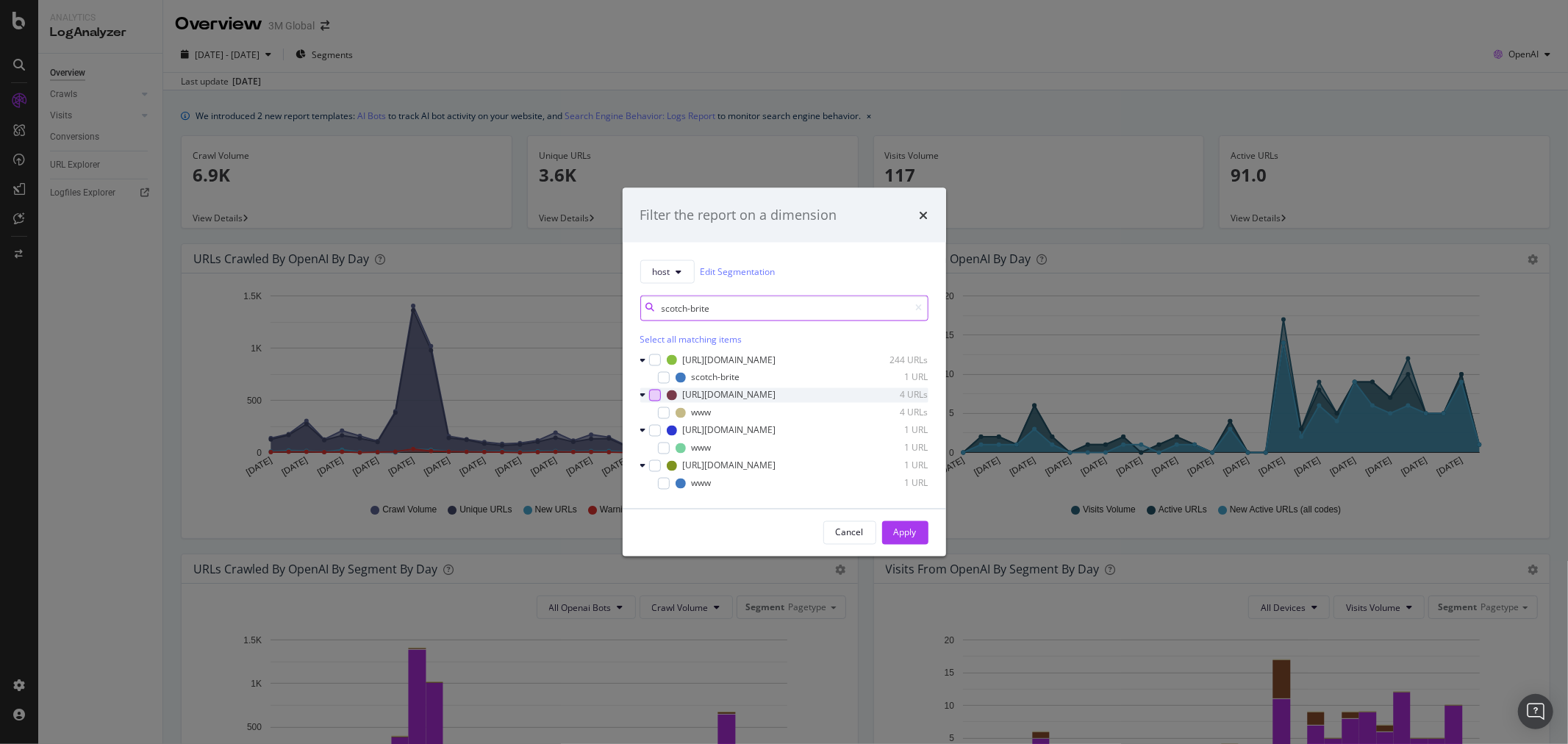
type input "scotch-brite"
click at [652, 395] on div "modal" at bounding box center [655, 394] width 11 height 11
click at [911, 531] on div "Apply" at bounding box center [906, 532] width 23 height 12
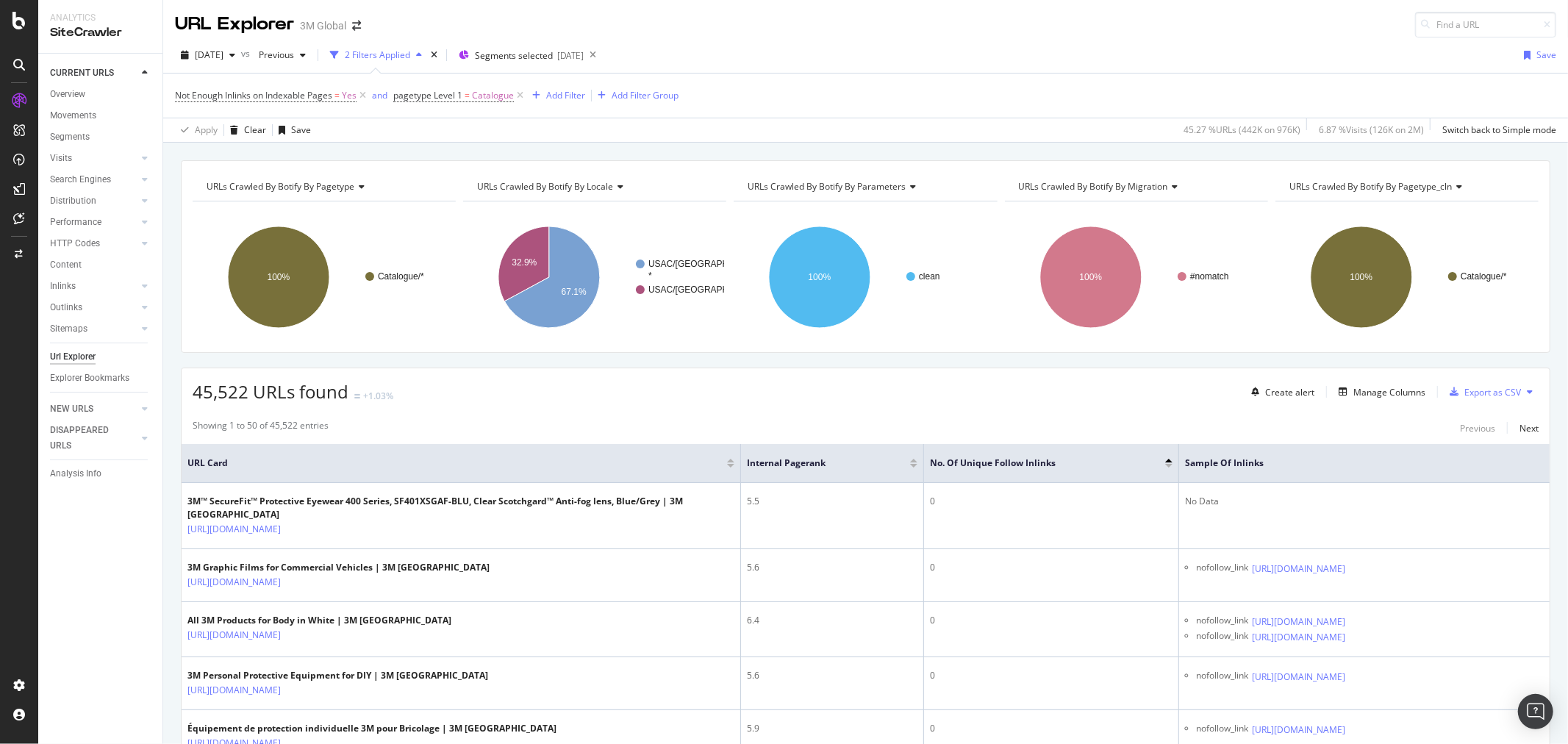
click at [1168, 185] on icon at bounding box center [1173, 186] width 10 height 8
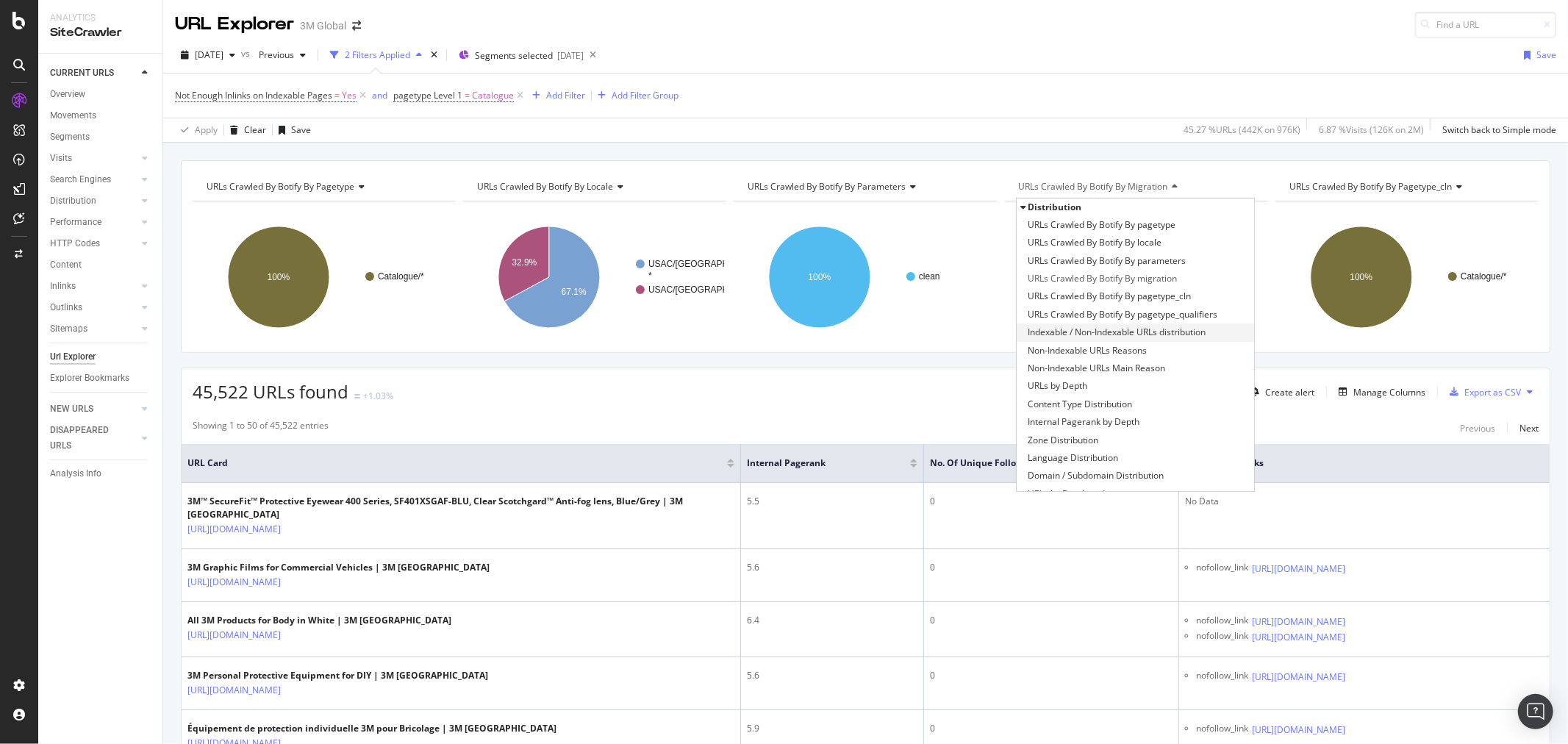
click at [1163, 337] on span "Indexable / Non-Indexable URLs distribution" at bounding box center [1117, 332] width 178 height 15
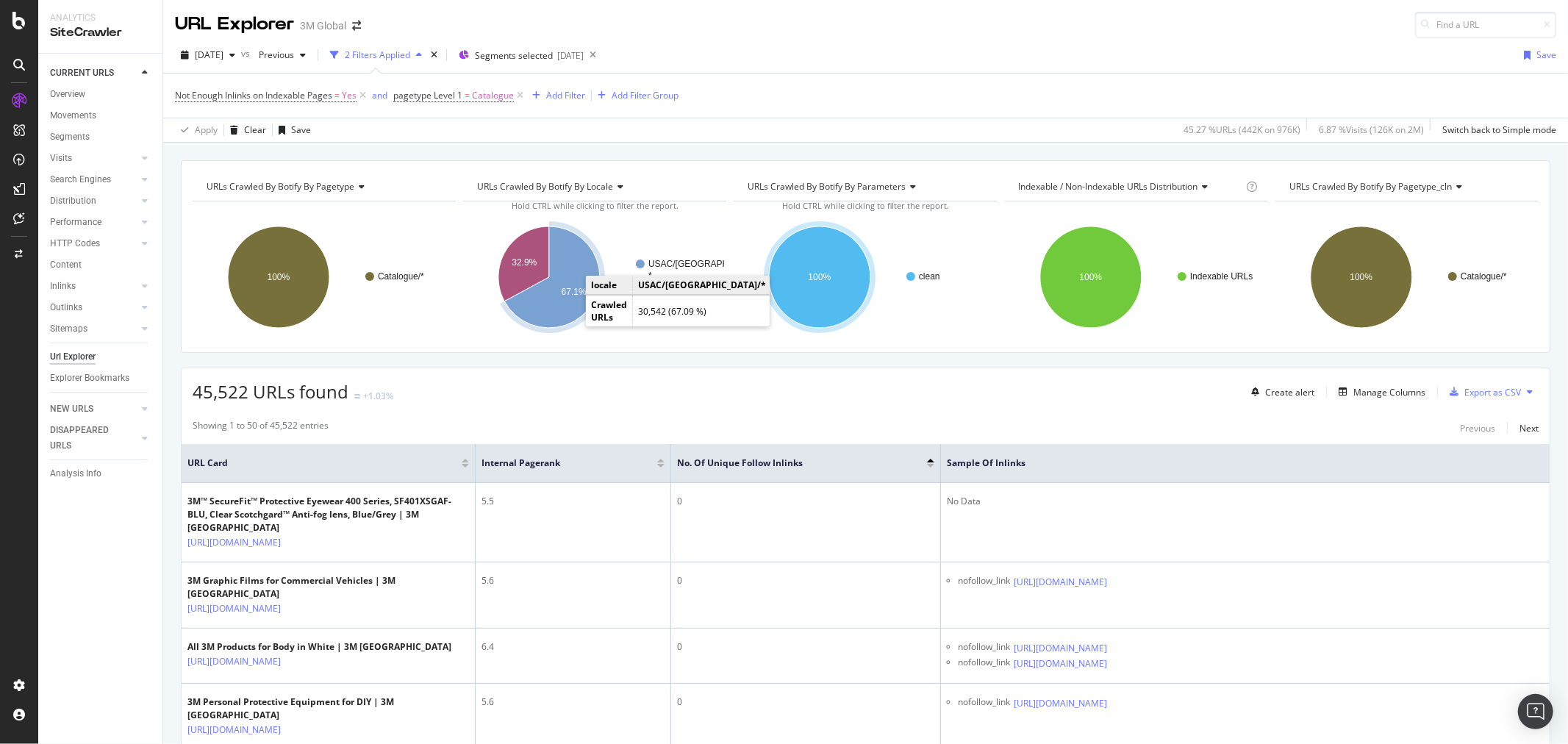
click at [567, 302] on icon "A chart." at bounding box center [552, 277] width 95 height 102
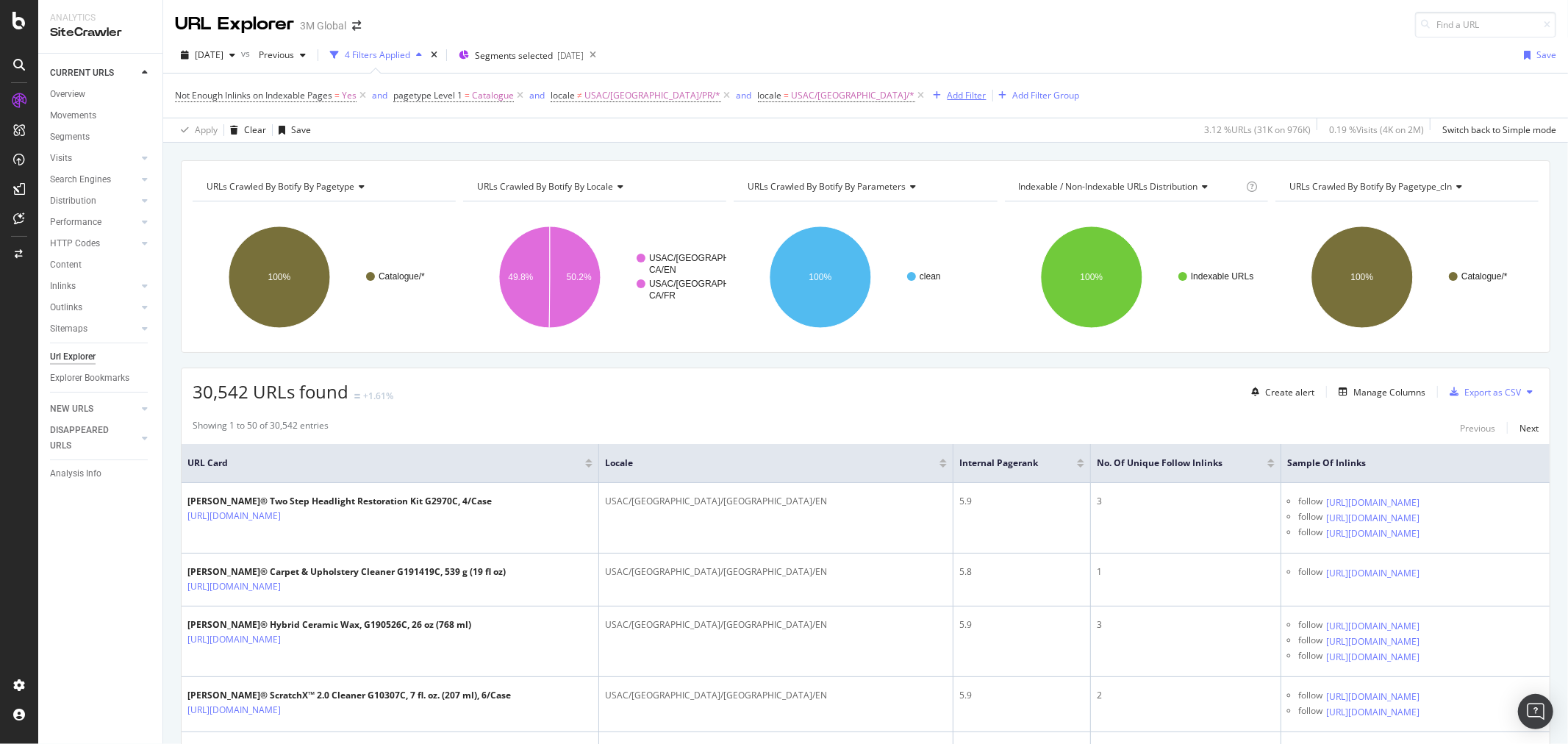
click at [948, 97] on div "Add Filter" at bounding box center [967, 94] width 39 height 12
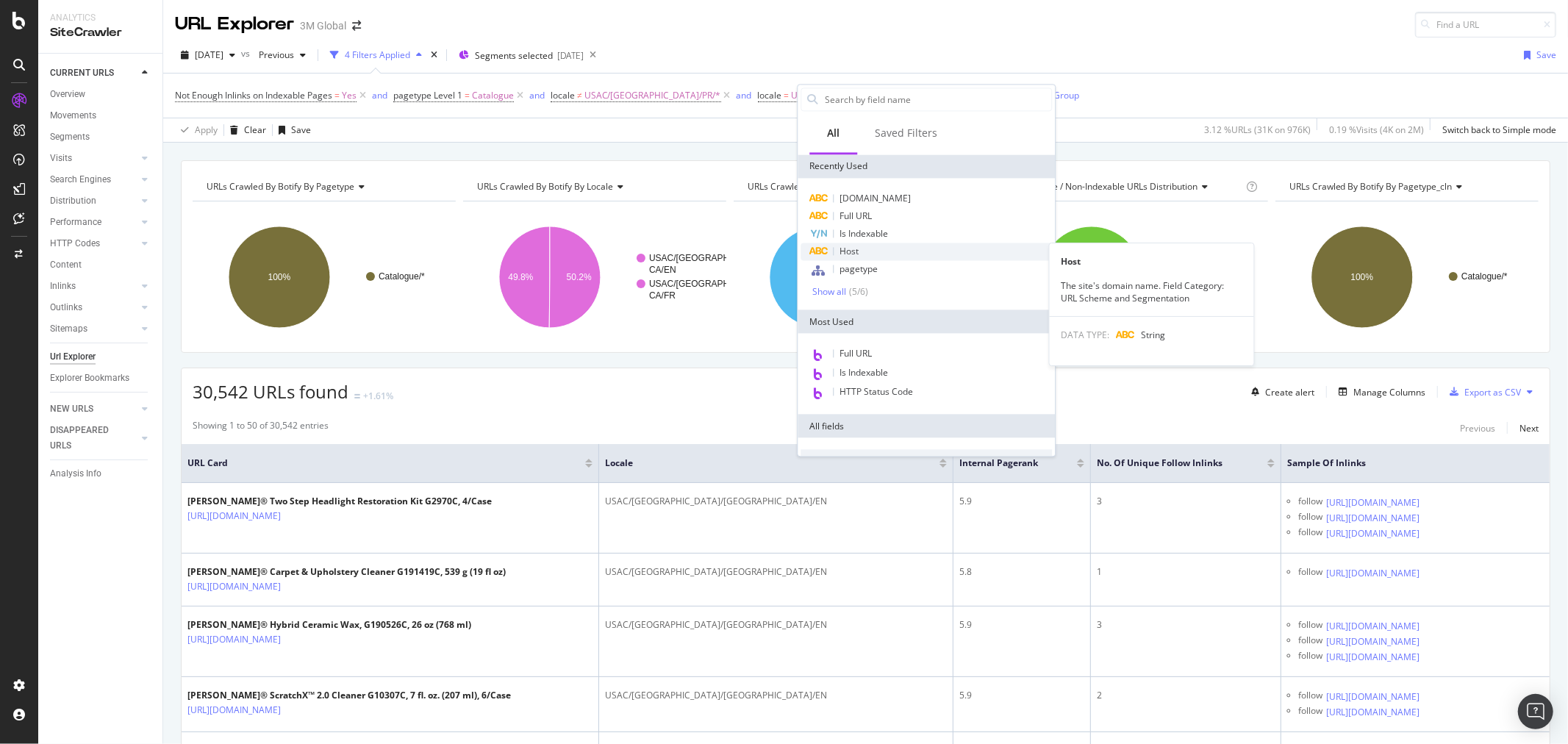
click at [868, 250] on div "Host" at bounding box center [926, 251] width 252 height 18
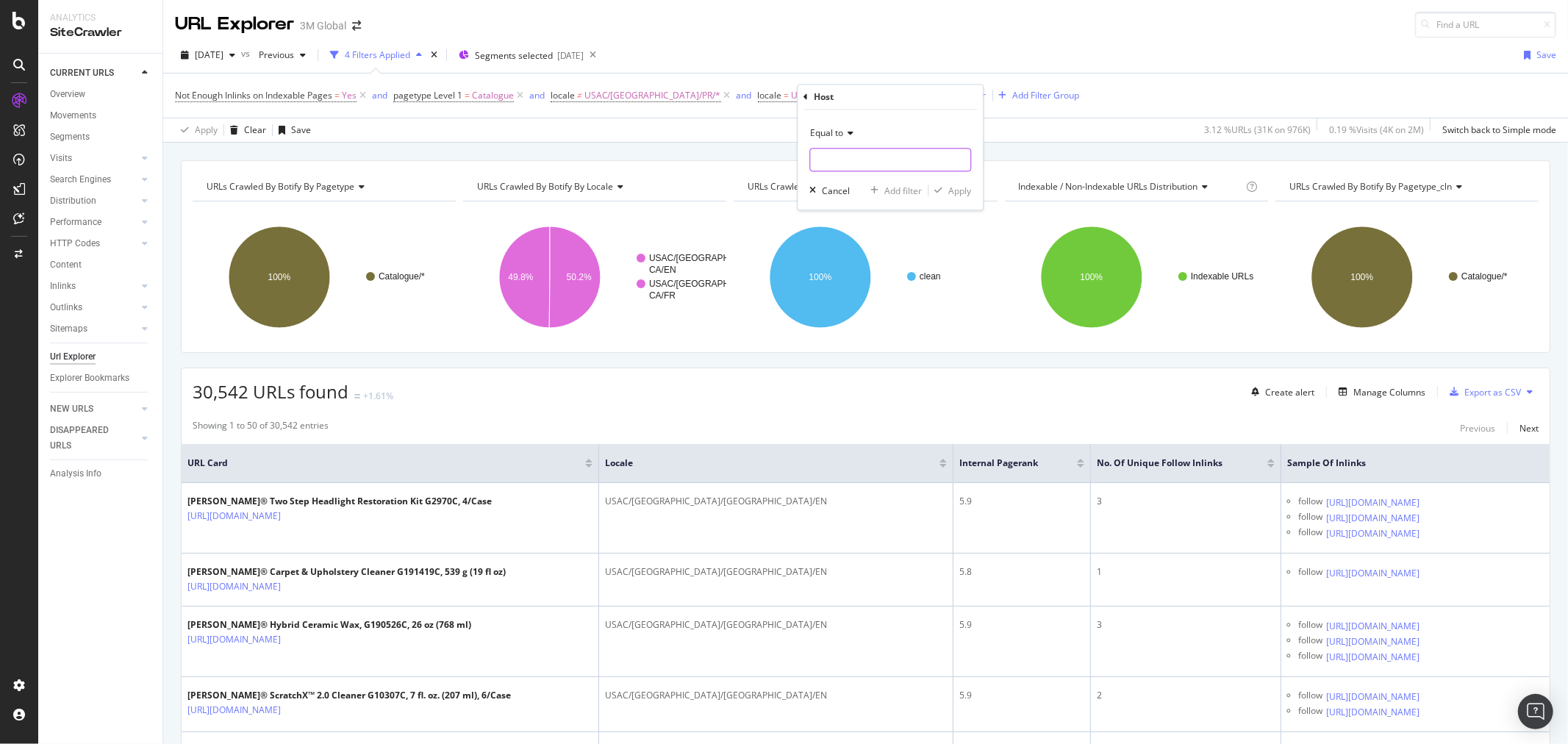
click at [864, 160] on input "text" at bounding box center [891, 159] width 160 height 24
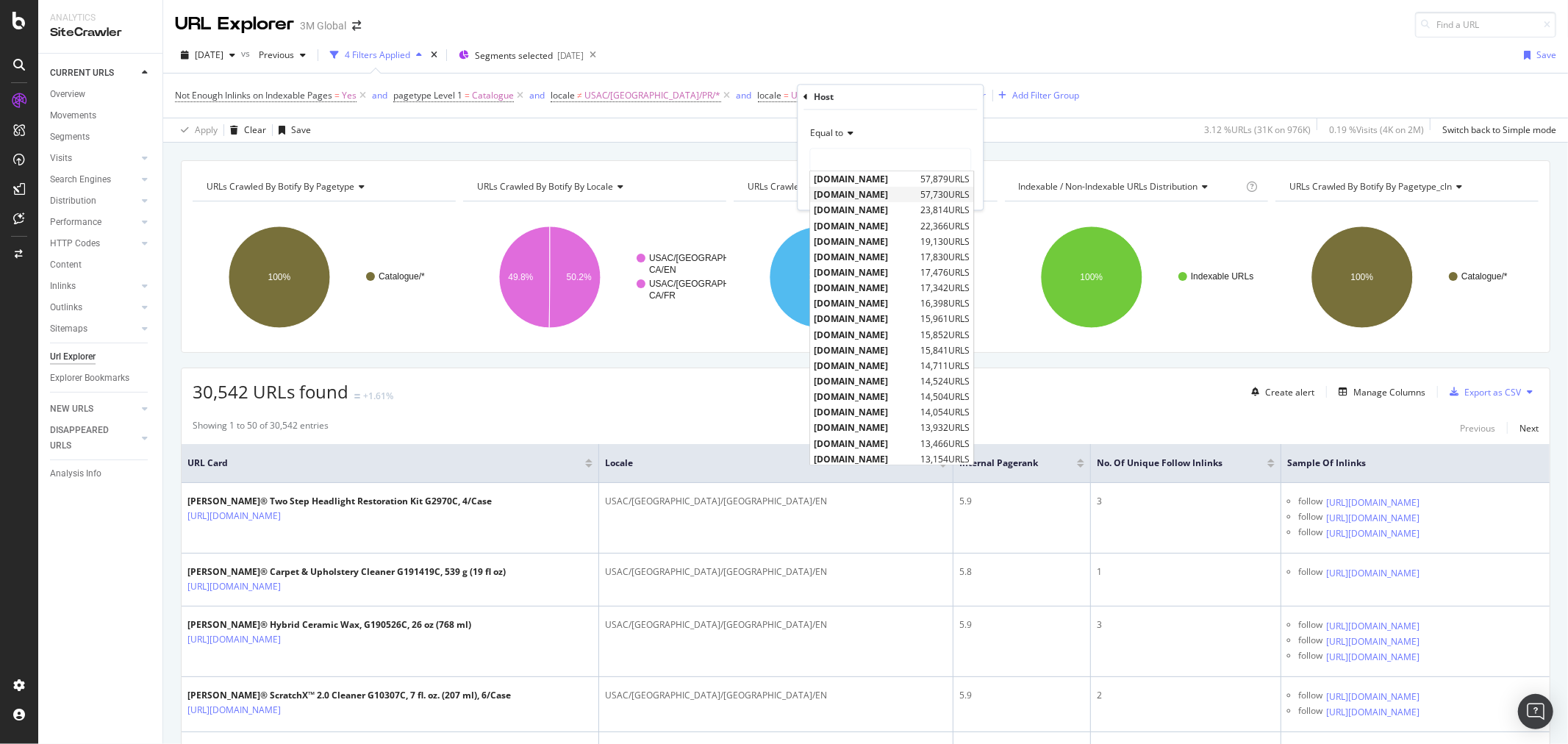
click at [871, 195] on span "[DOMAIN_NAME]" at bounding box center [865, 194] width 103 height 12
type input "[DOMAIN_NAME]"
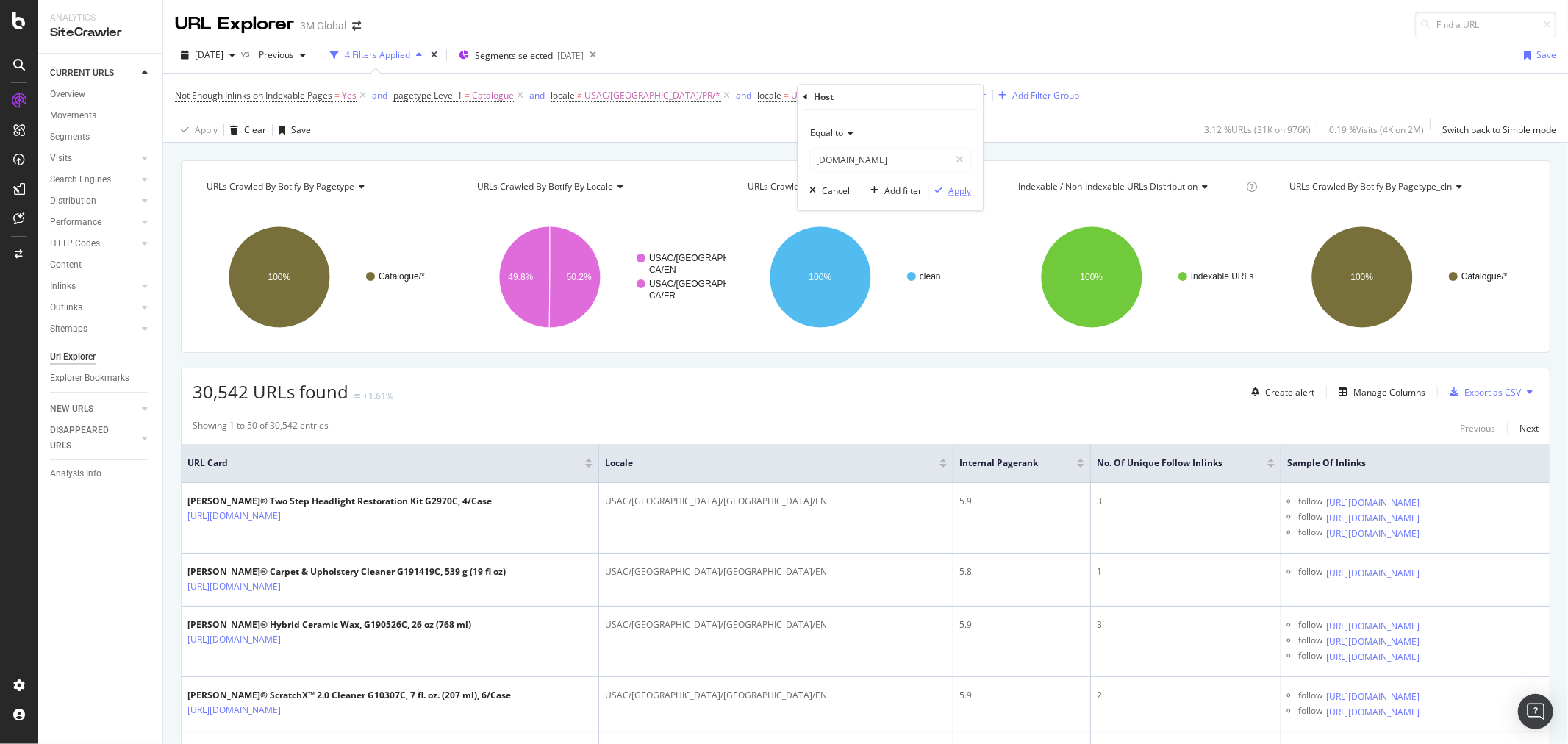
click at [957, 186] on div "Apply" at bounding box center [959, 190] width 23 height 12
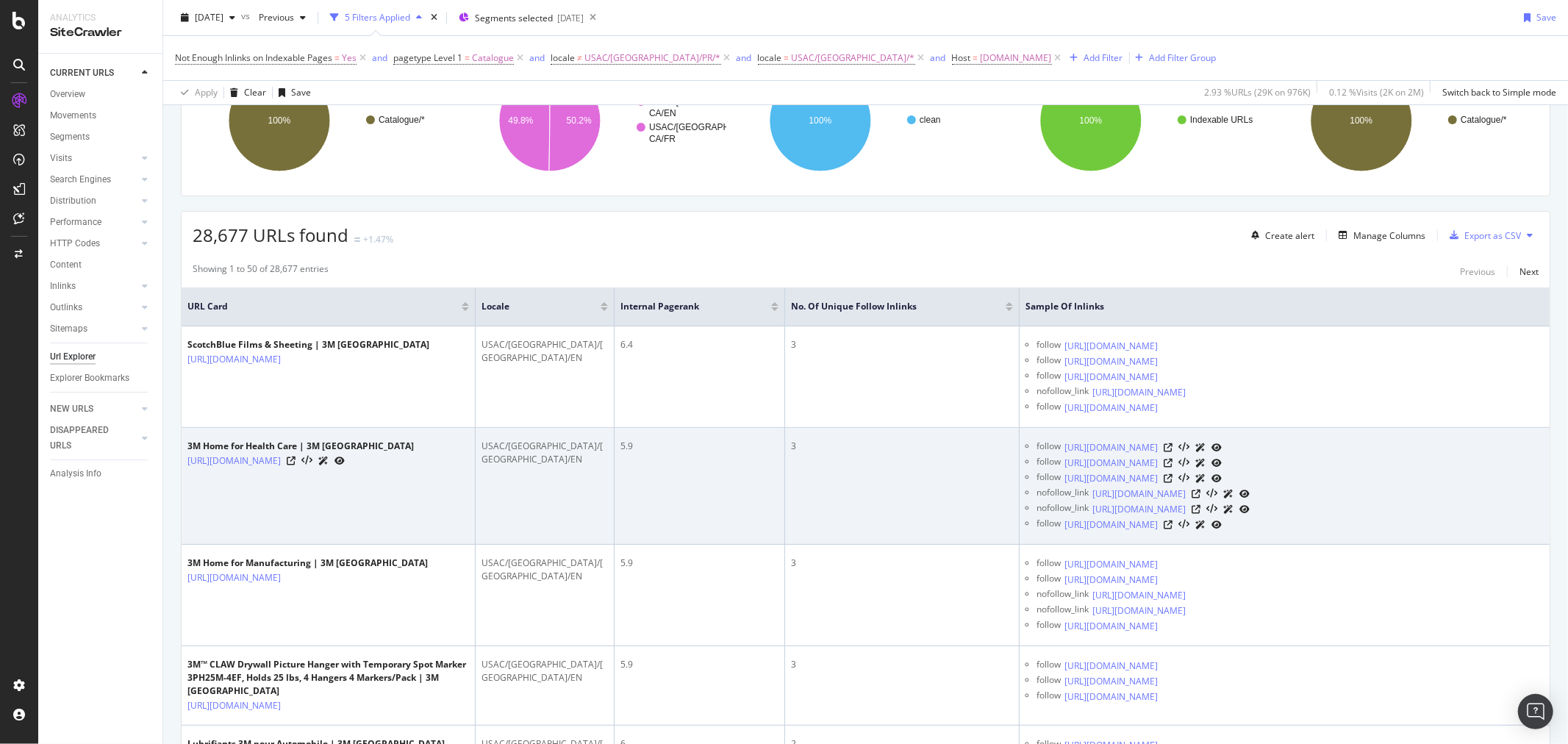
scroll to position [163, 0]
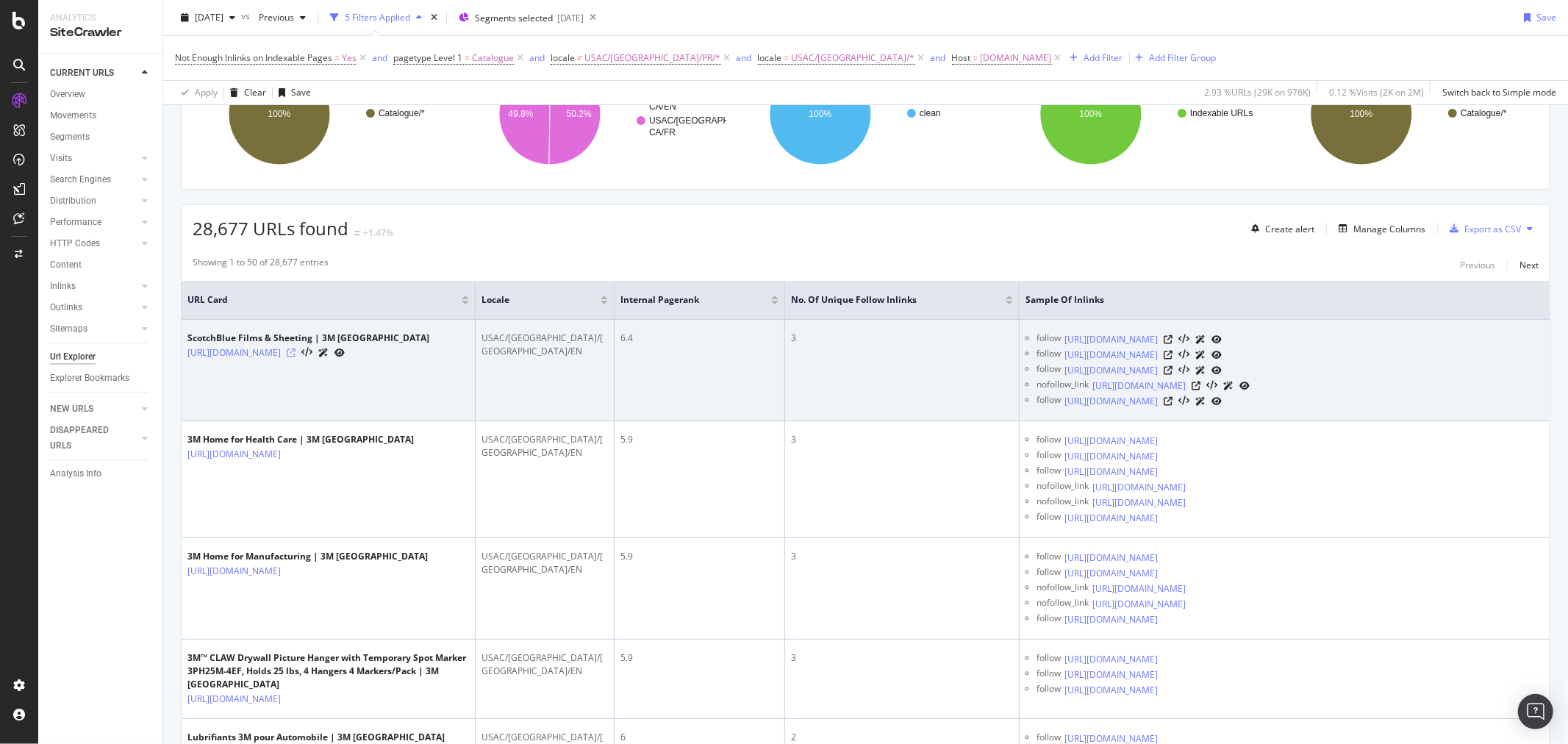
click at [295, 357] on icon at bounding box center [291, 352] width 8 height 8
click at [1222, 335] on div at bounding box center [1193, 339] width 58 height 15
click at [1173, 337] on icon at bounding box center [1168, 339] width 8 height 8
